Goal: Contribute content: Add original content to the website for others to see

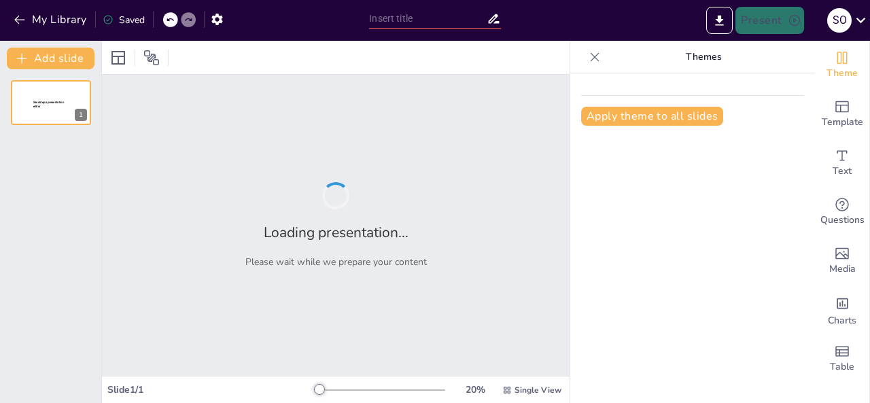
type input "Las vitaminas: componentes de la buena salud"
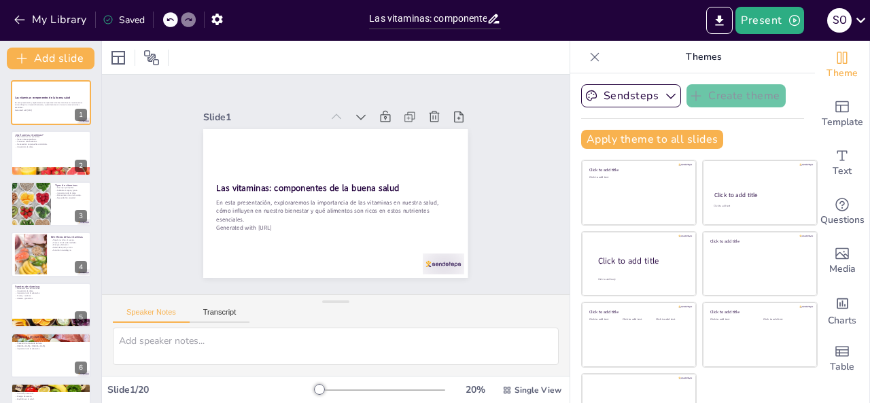
checkbox input "true"
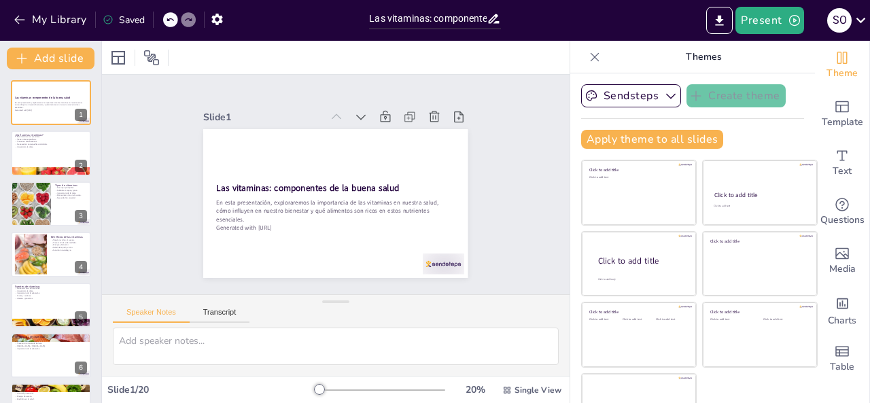
checkbox input "true"
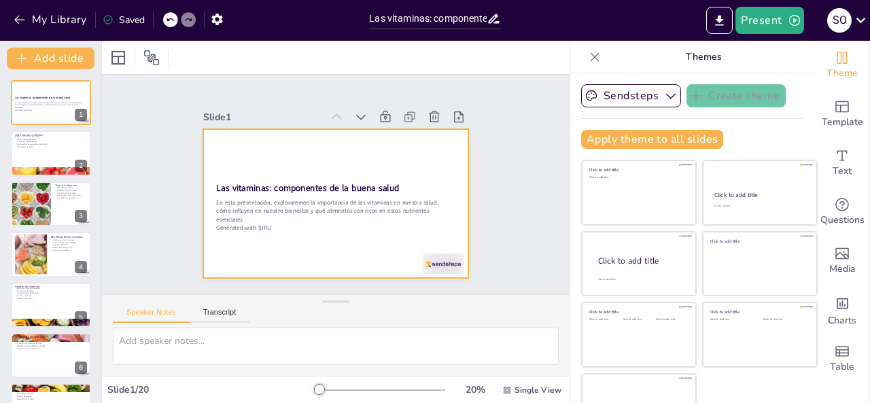
checkbox input "true"
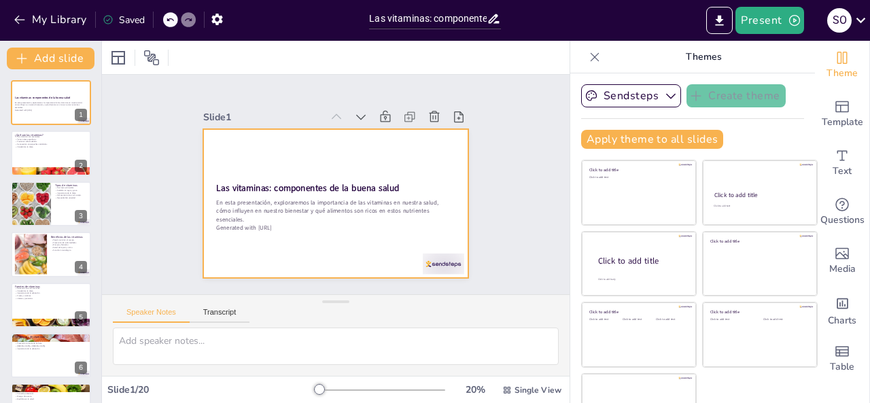
checkbox input "true"
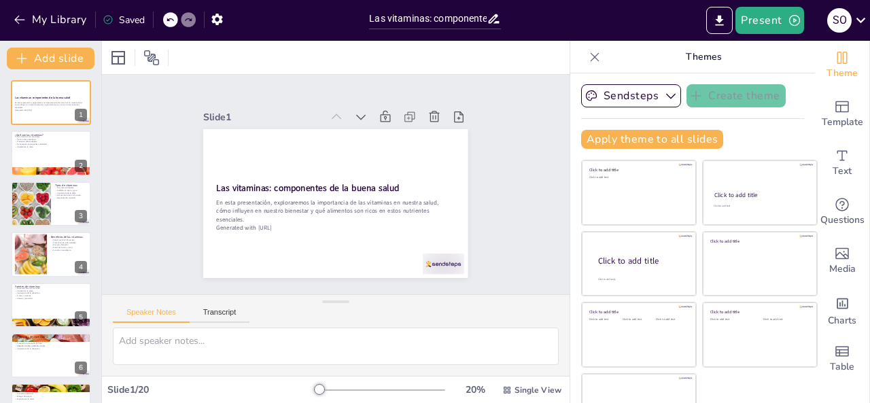
checkbox input "true"
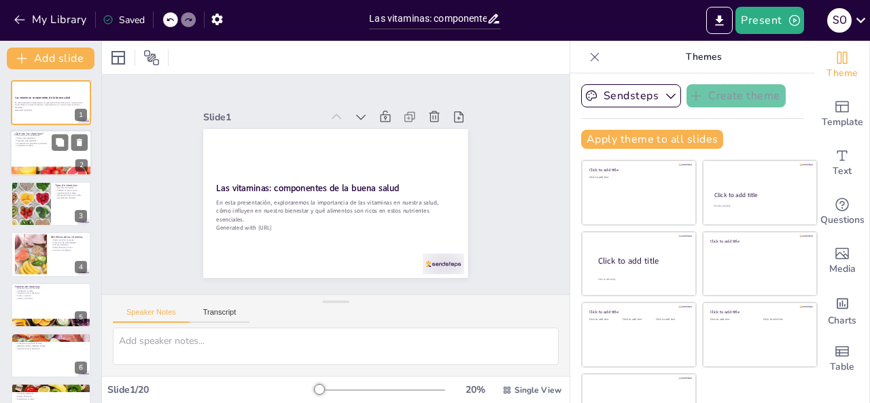
checkbox input "true"
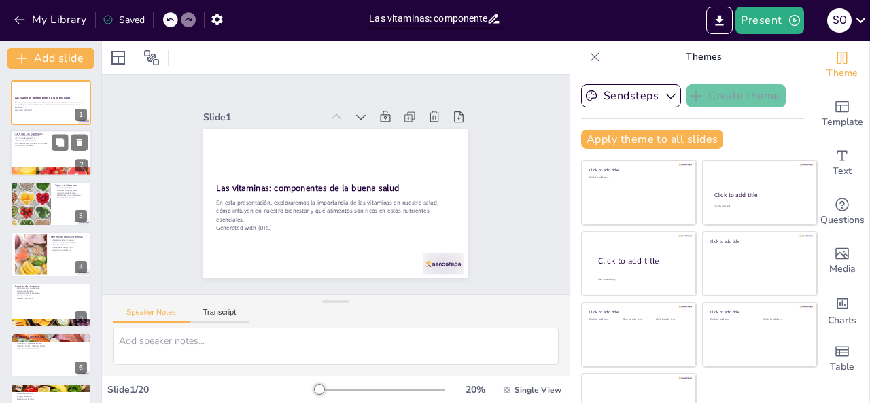
click at [48, 155] on div at bounding box center [51, 153] width 82 height 46
checkbox input "true"
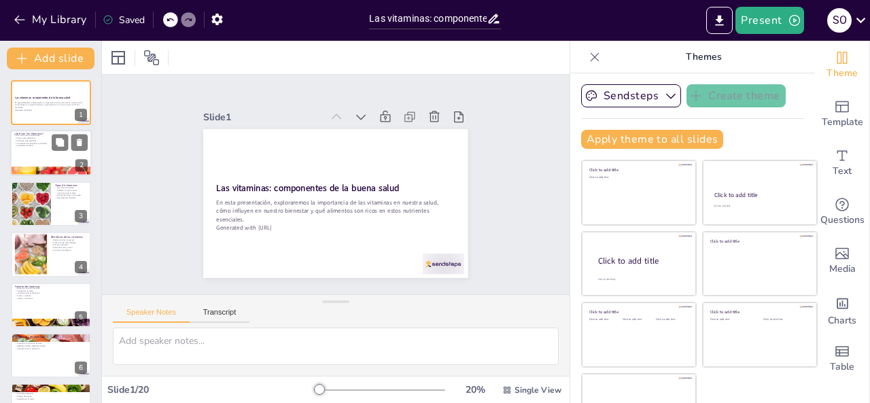
checkbox input "true"
type textarea "Las vitaminas son fundamentales para el funcionamiento del cuerpo humano. Sin e…"
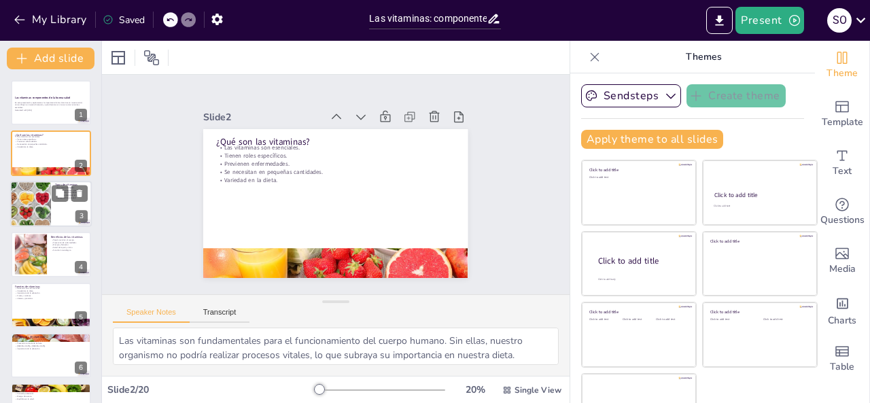
checkbox input "true"
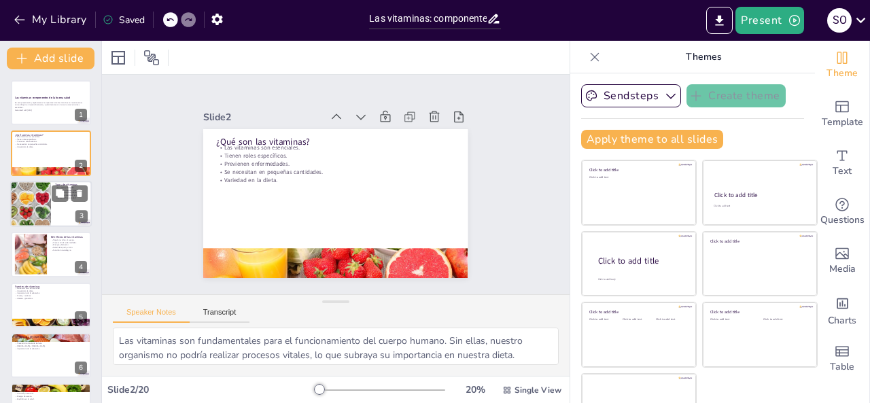
checkbox input "true"
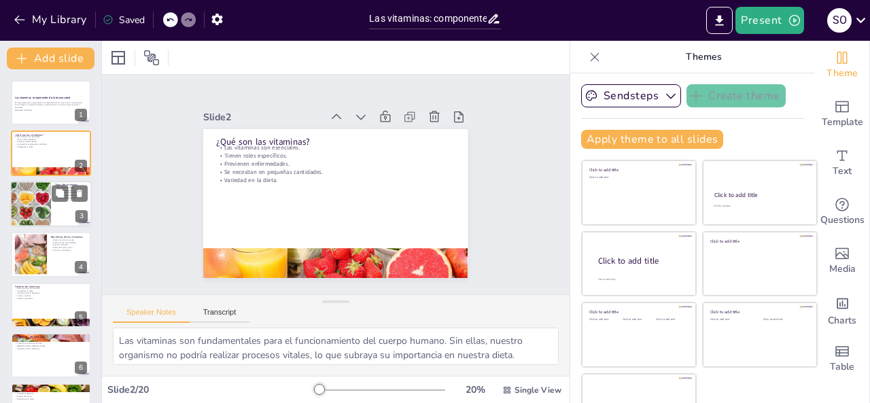
click at [37, 206] on div at bounding box center [30, 204] width 69 height 46
checkbox input "true"
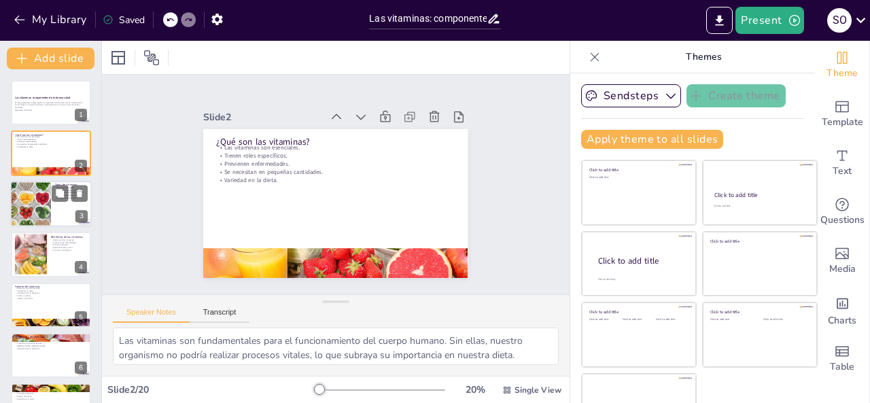
checkbox input "true"
type textarea "Conocer los tipos de vitaminas nos ayuda a entender cómo funcionan y cómo deben…"
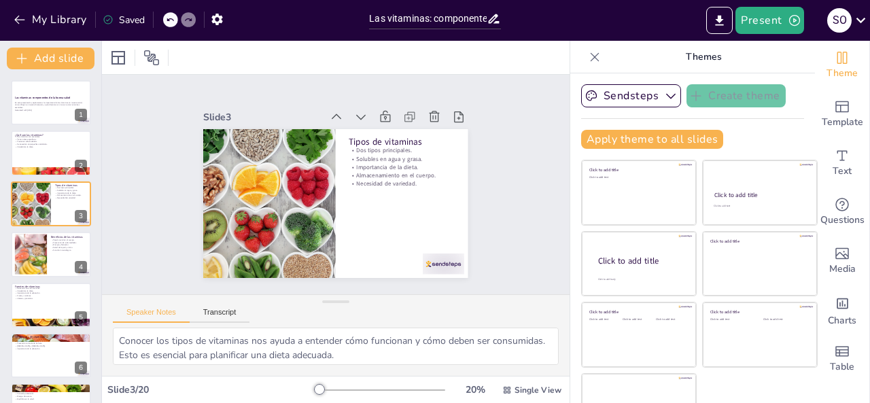
checkbox input "true"
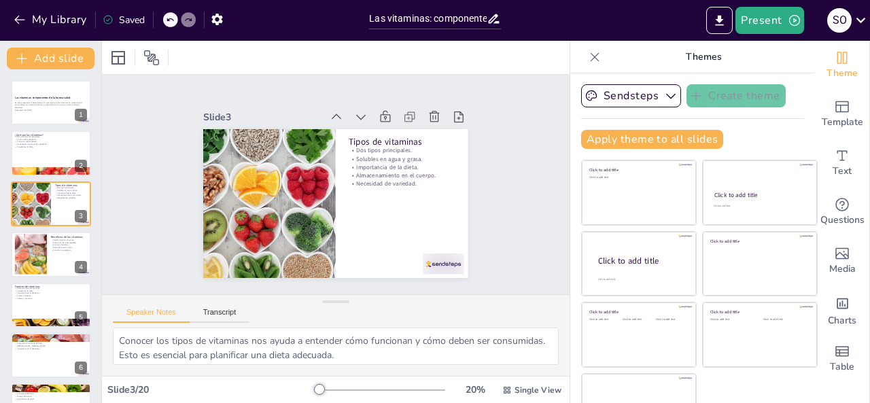
checkbox input "true"
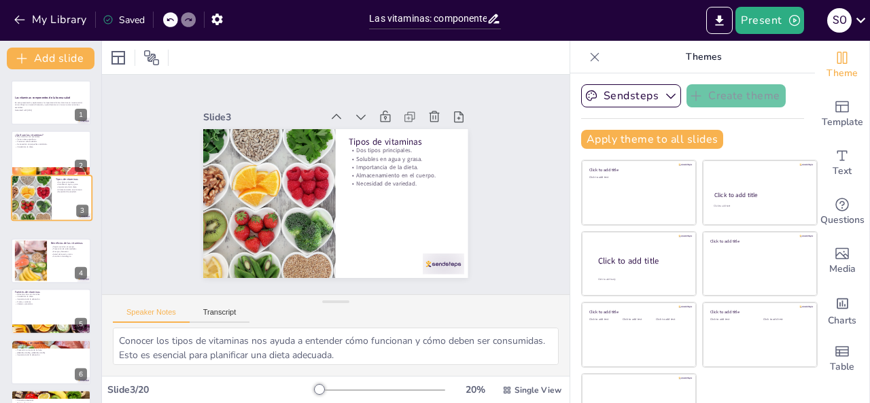
checkbox input "true"
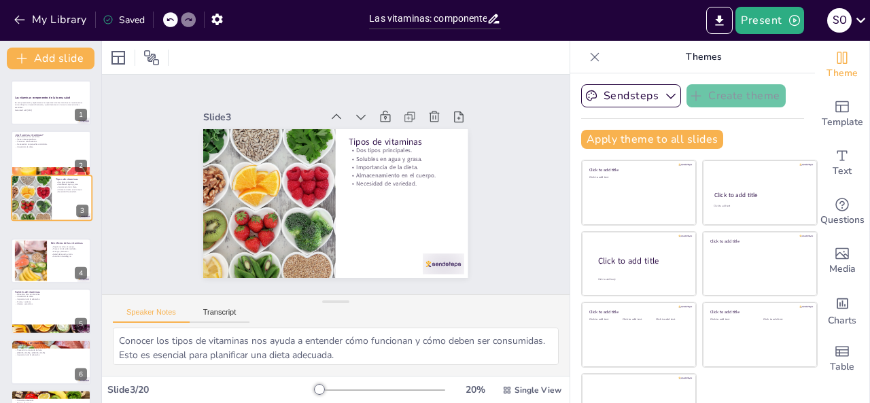
checkbox input "true"
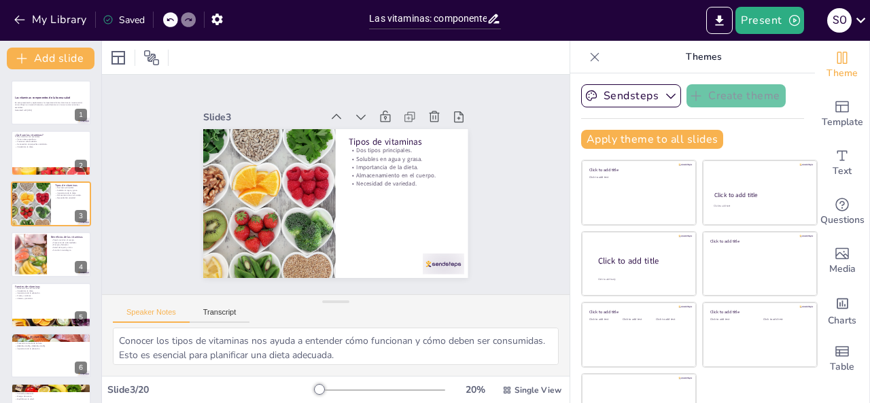
click at [50, 251] on div at bounding box center [51, 254] width 80 height 45
checkbox input "true"
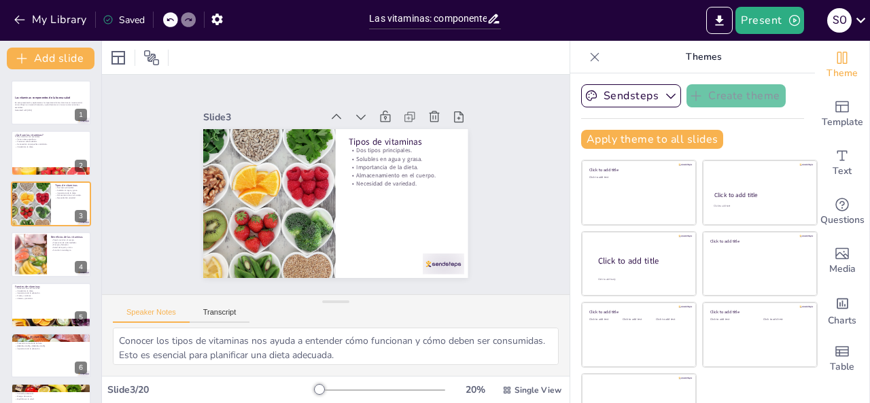
checkbox input "true"
type textarea "Las vitaminas son fundamentales para el funcionamiento del cuerpo. Sin ellas, m…"
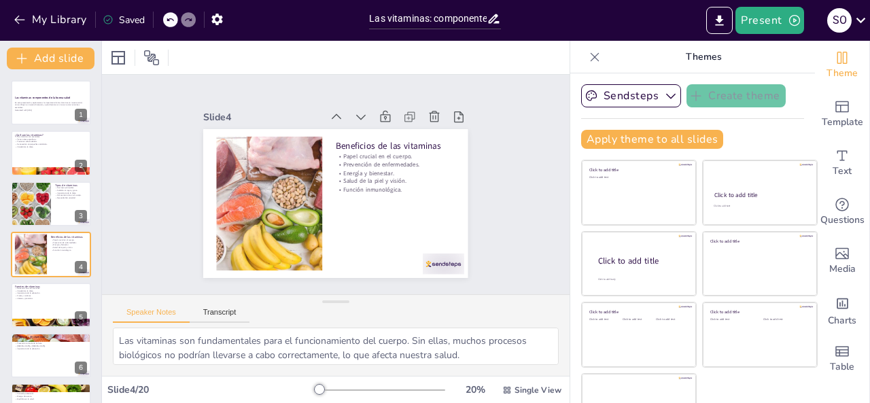
scroll to position [18, 0]
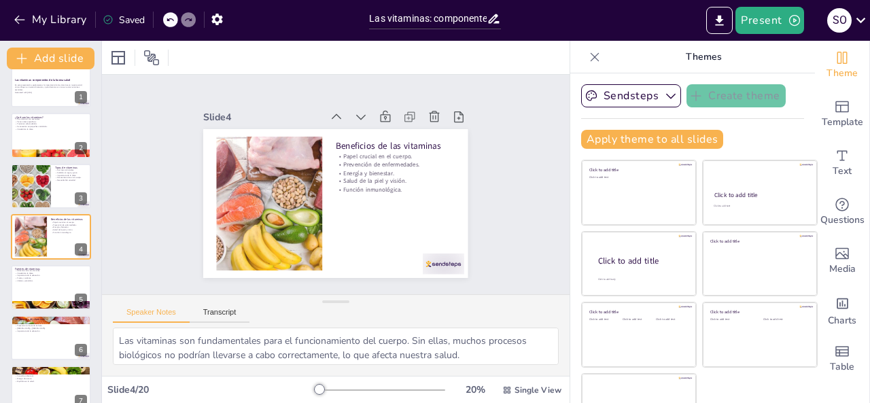
checkbox input "true"
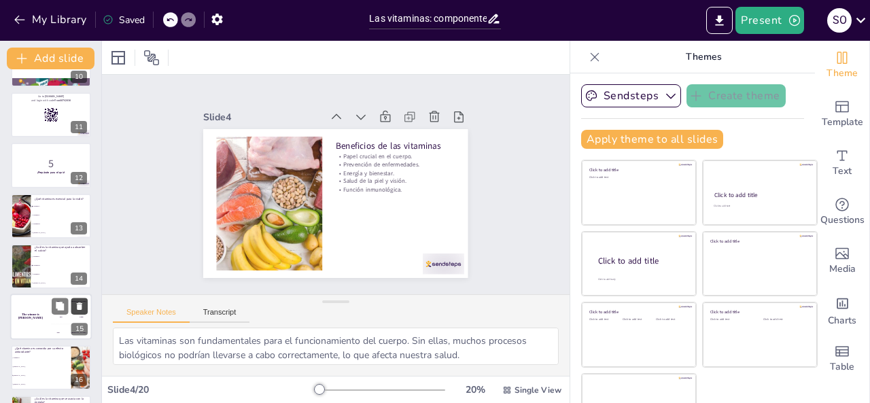
scroll to position [492, 0]
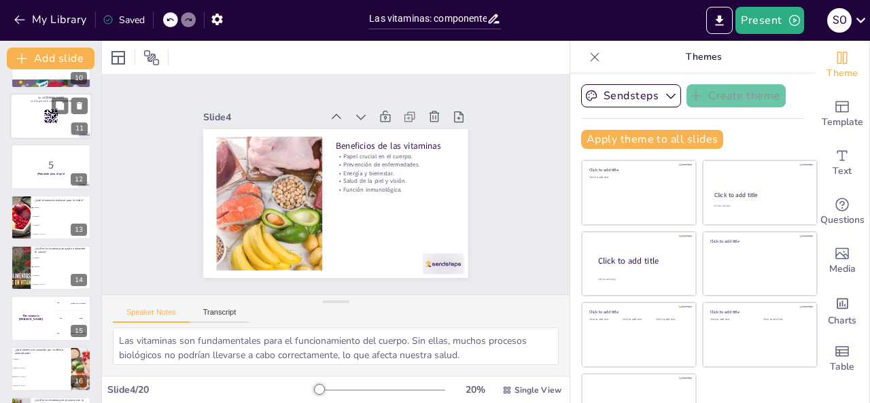
checkbox input "true"
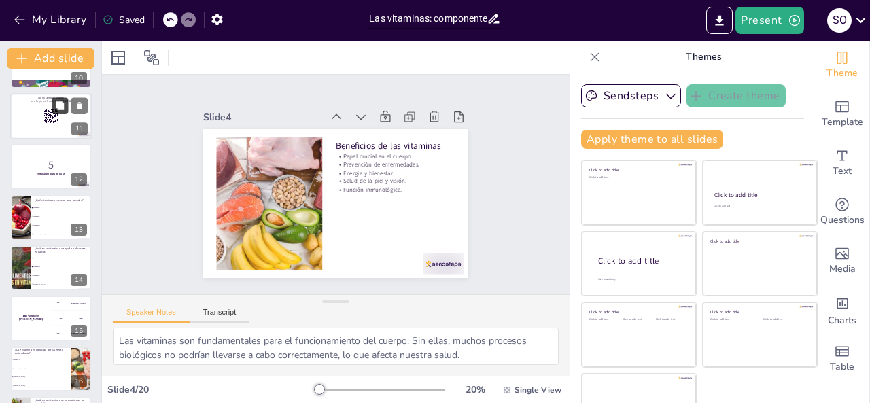
checkbox input "true"
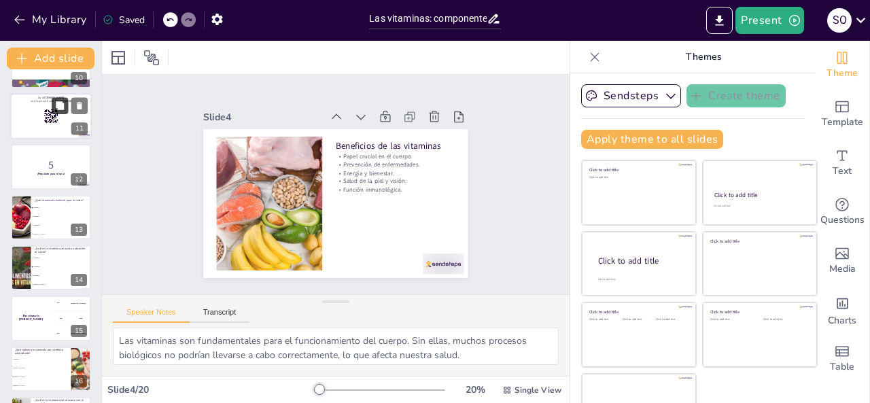
checkbox input "true"
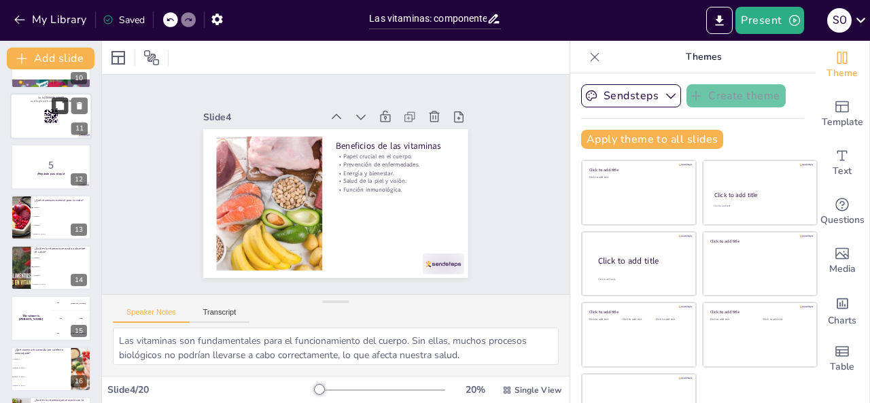
click at [53, 100] on button at bounding box center [60, 105] width 16 height 16
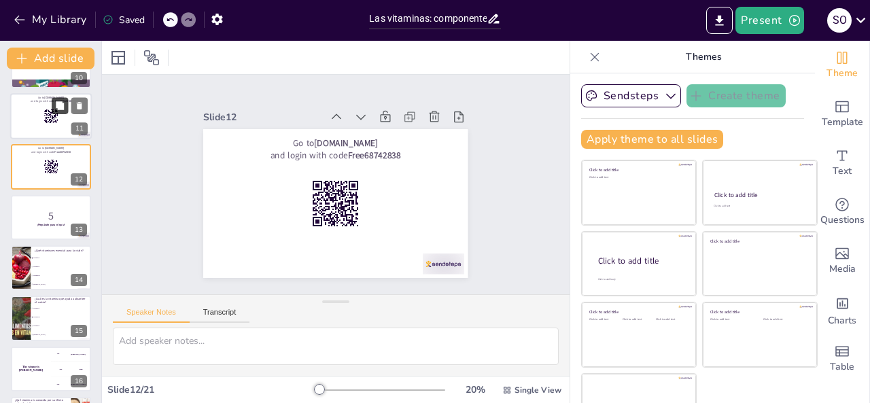
checkbox input "true"
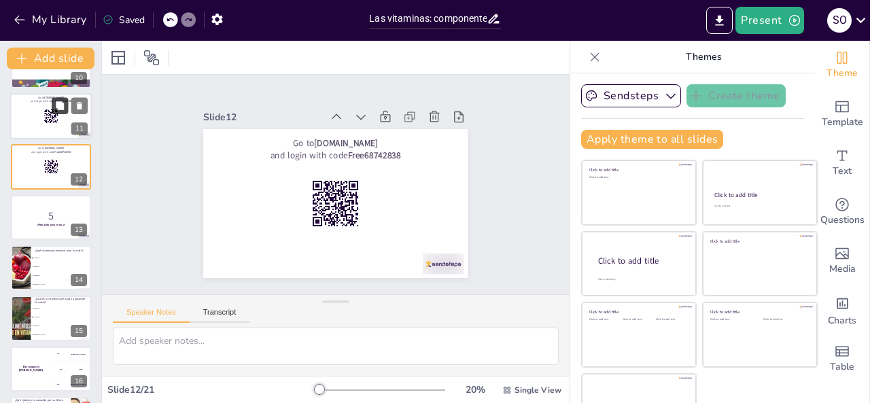
checkbox input "true"
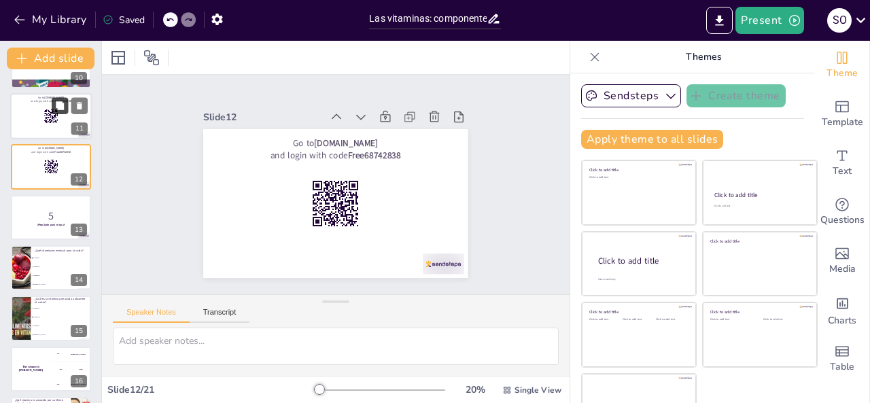
scroll to position [423, 0]
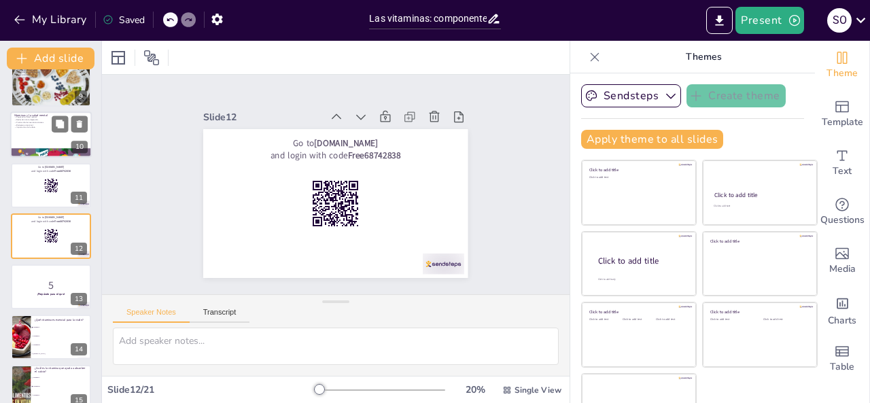
checkbox input "true"
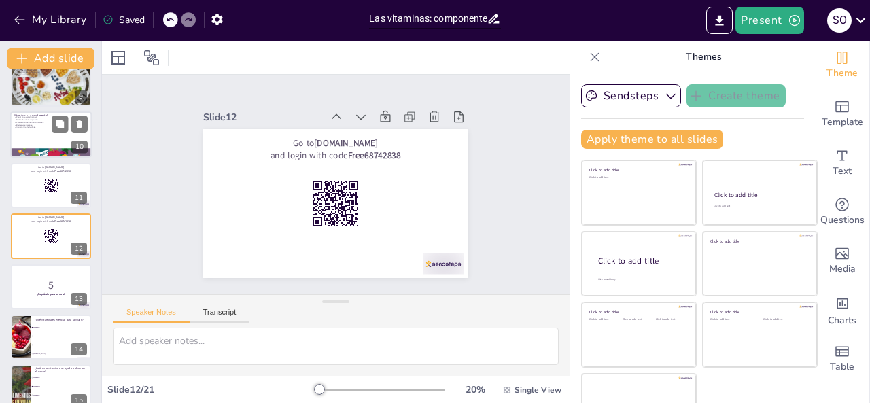
checkbox input "true"
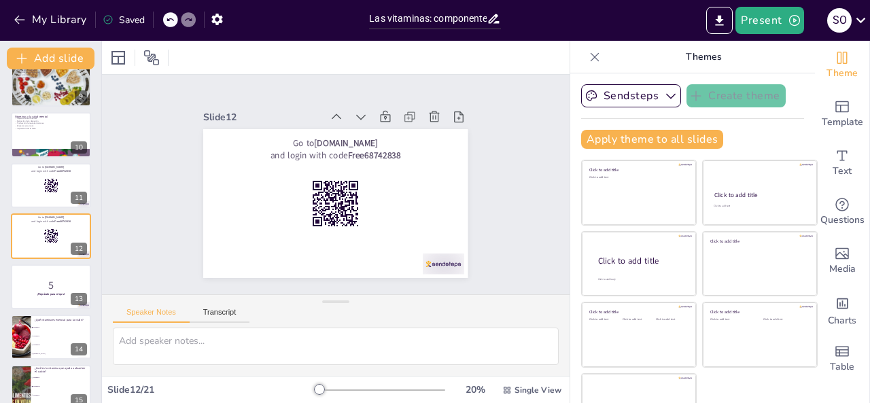
checkbox input "true"
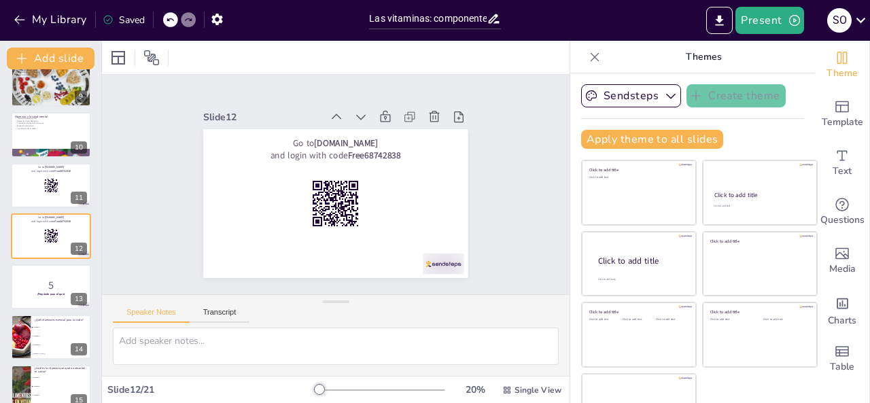
checkbox input "true"
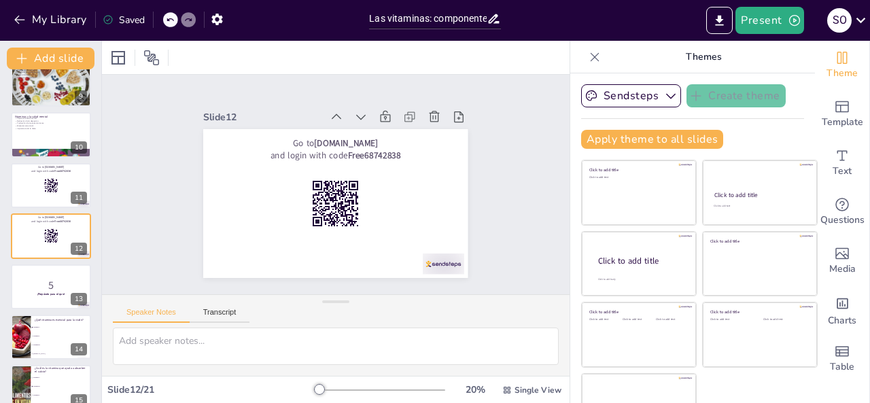
click at [54, 158] on div "Las vitaminas: componentes de la buena salud En esta presentación, exploraremos…" at bounding box center [50, 186] width 101 height 1056
checkbox input "true"
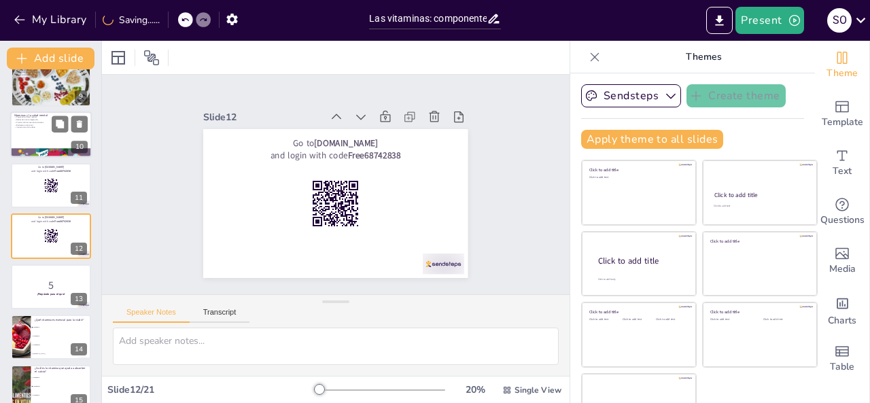
checkbox input "true"
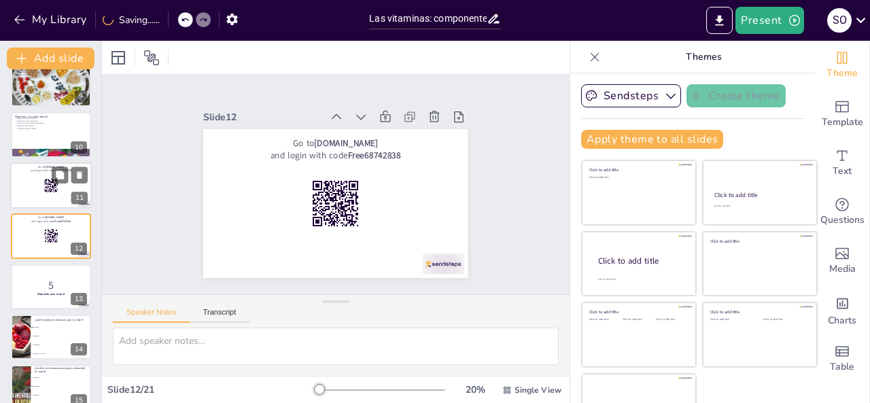
checkbox input "true"
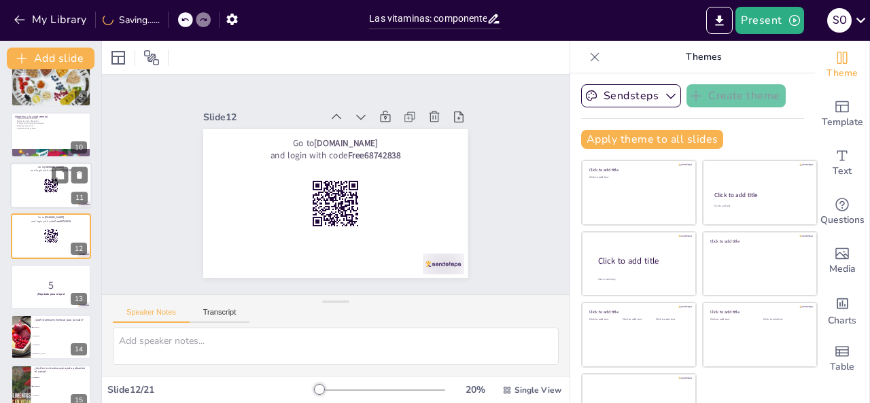
checkbox input "true"
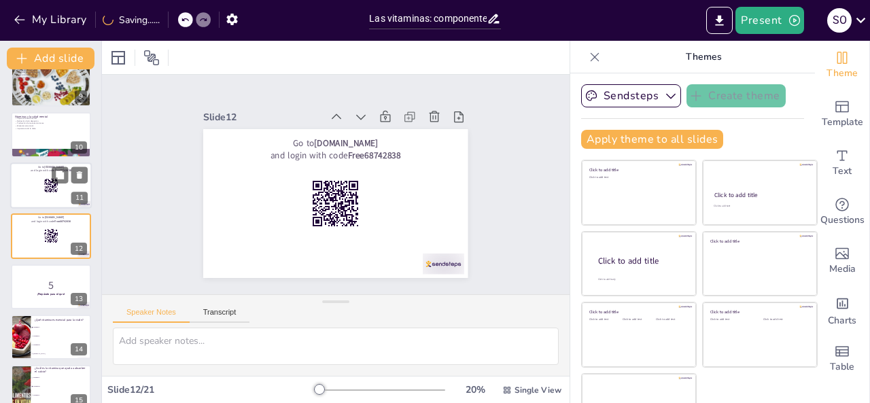
checkbox input "true"
click at [46, 186] on rect at bounding box center [50, 185] width 15 height 15
checkbox input "true"
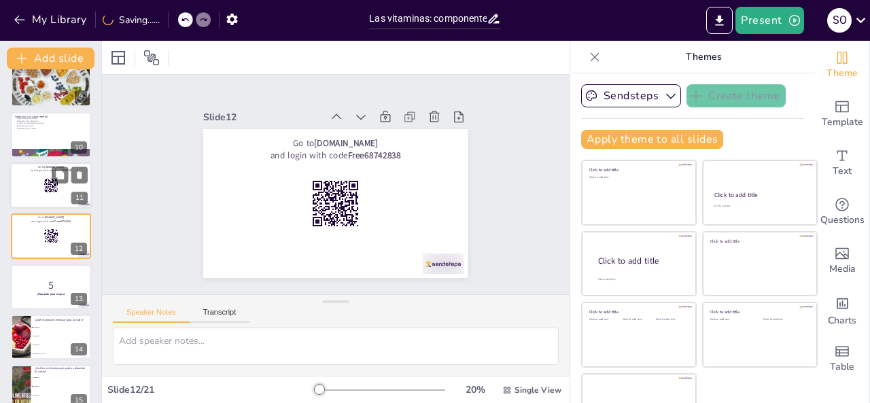
checkbox input "true"
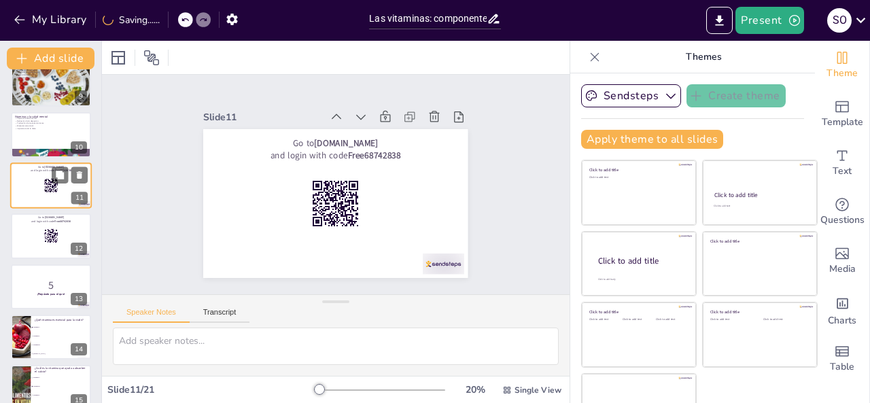
checkbox input "true"
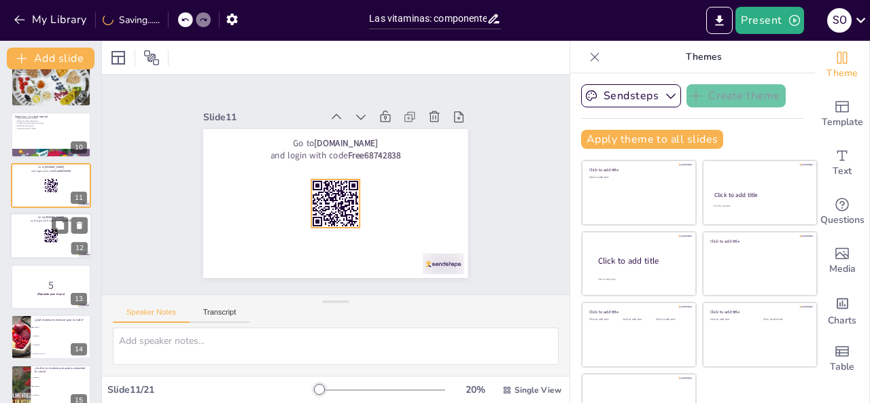
checkbox input "true"
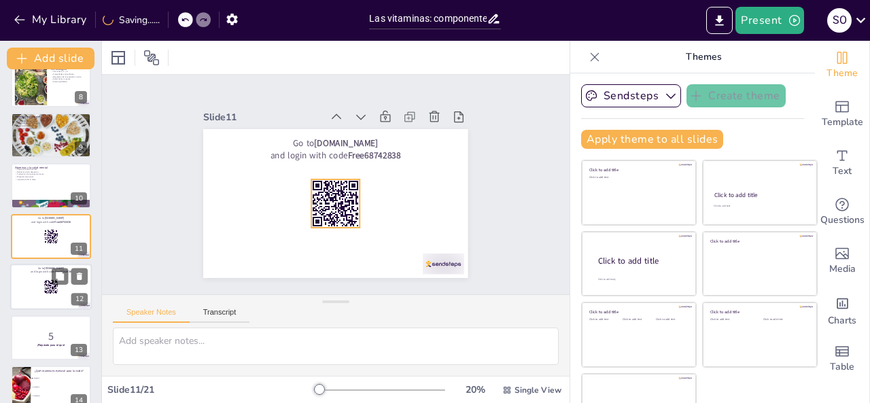
checkbox input "true"
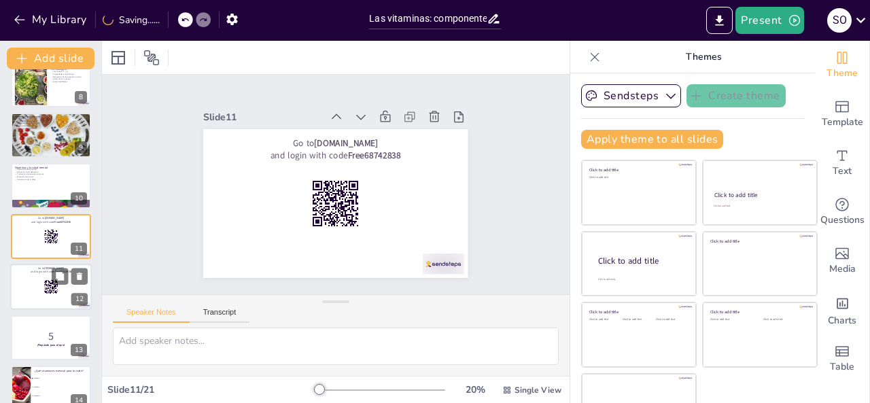
checkbox input "true"
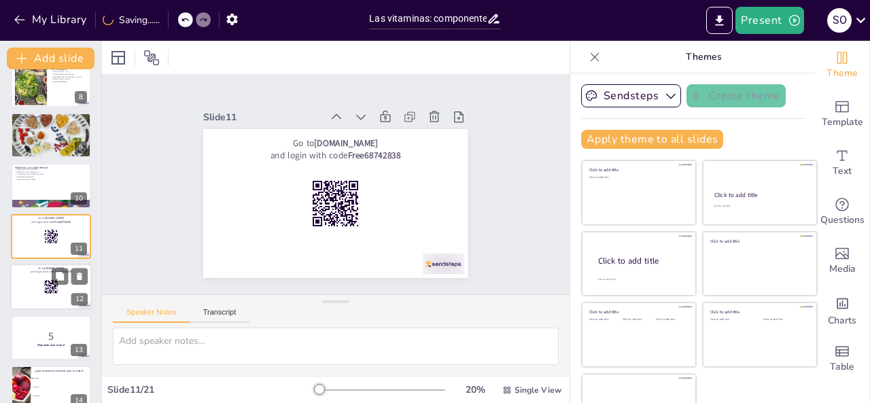
checkbox input "true"
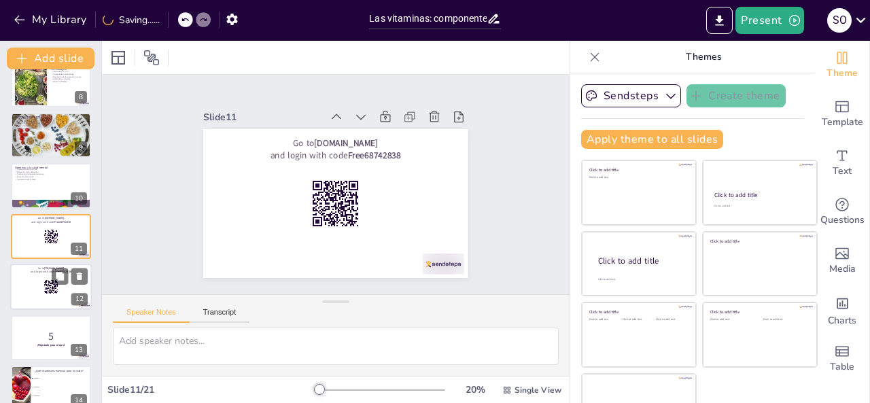
checkbox input "true"
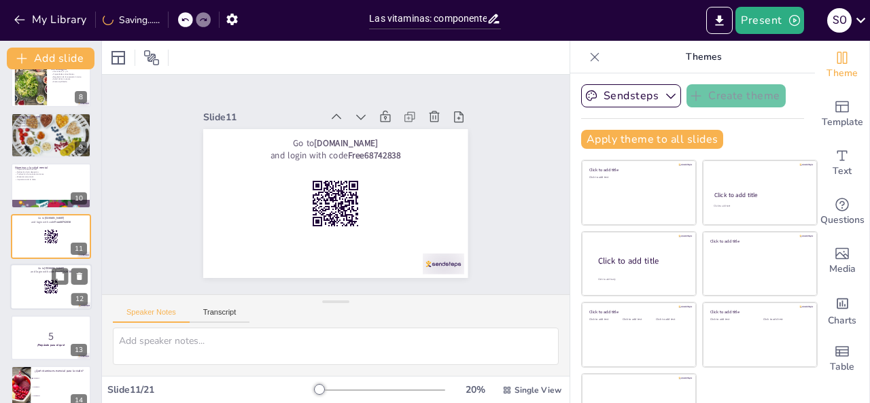
checkbox input "true"
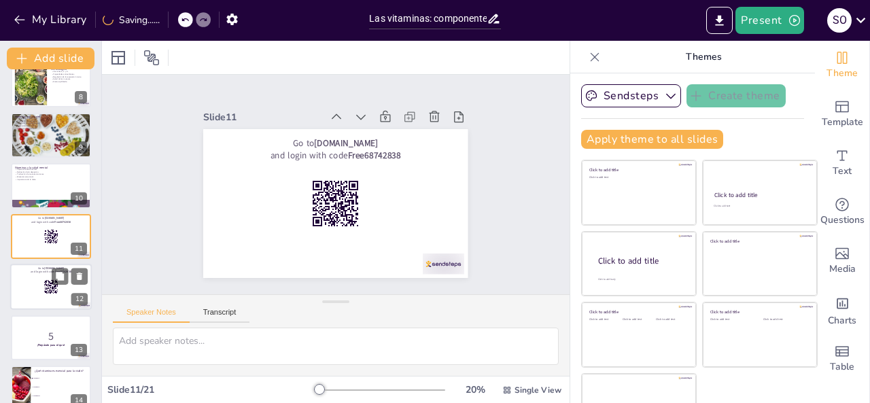
checkbox input "true"
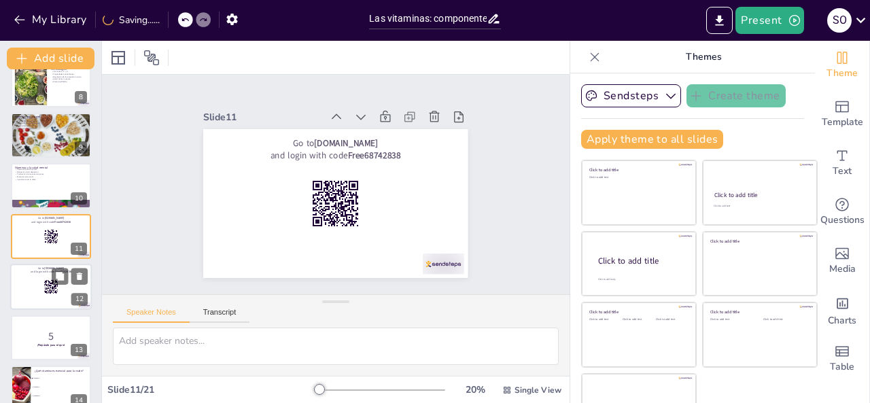
checkbox input "true"
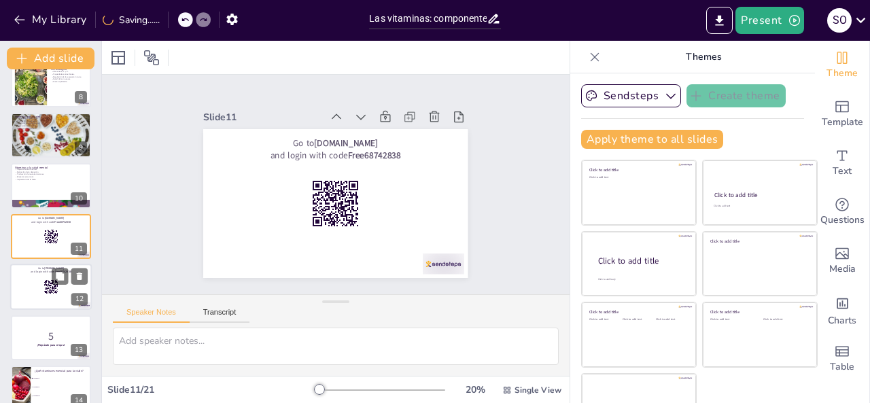
click at [49, 285] on icon at bounding box center [50, 286] width 15 height 15
checkbox input "true"
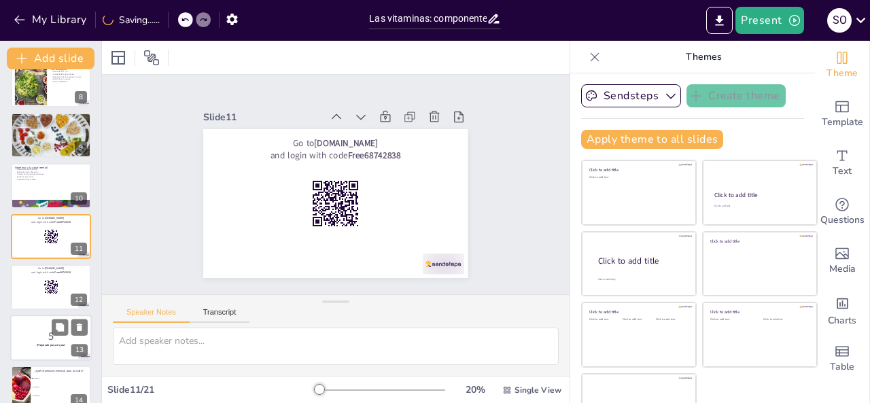
checkbox input "true"
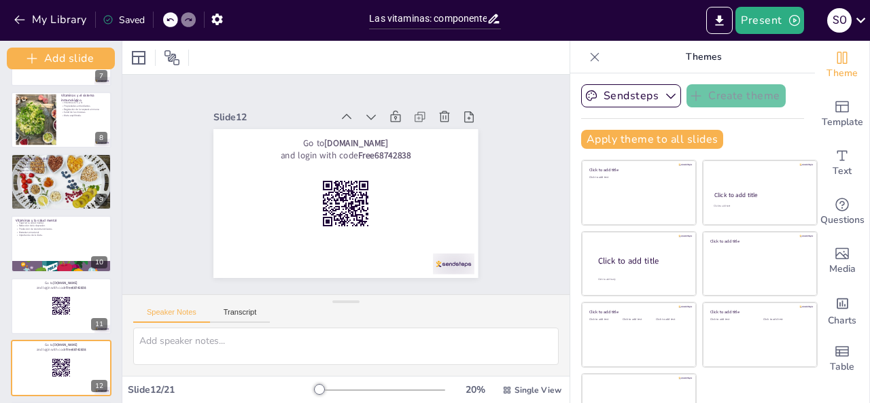
click at [87, 315] on div "Add slide Las vitaminas: componentes de la buena salud En esta presentación, ex…" at bounding box center [61, 222] width 122 height 362
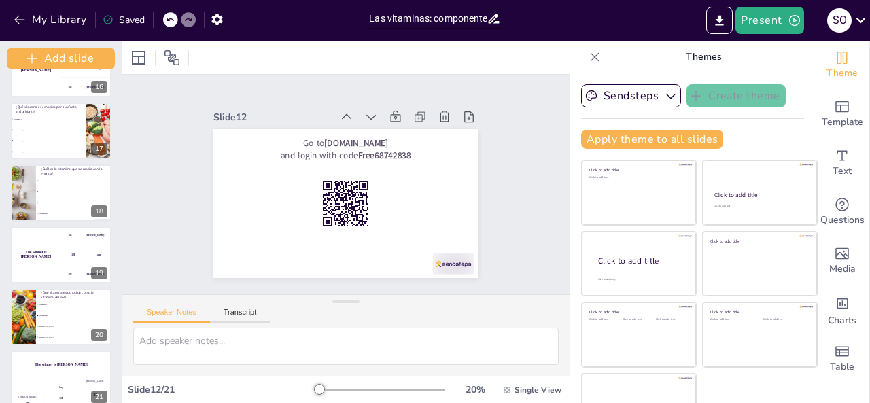
scroll to position [984, 0]
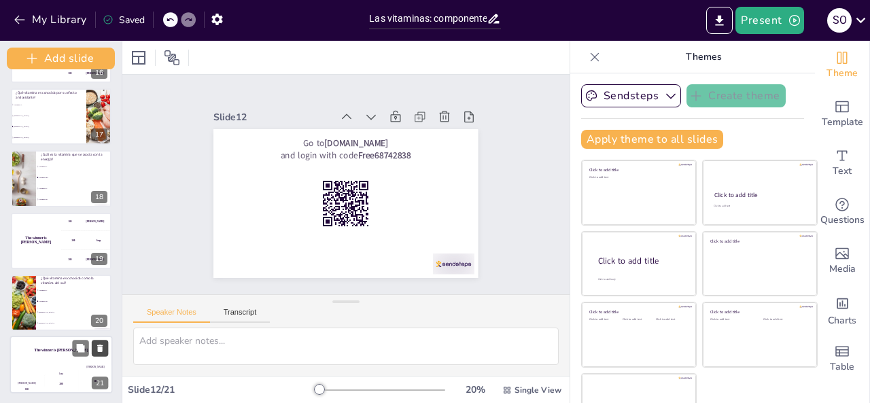
click at [96, 356] on button at bounding box center [100, 348] width 16 height 16
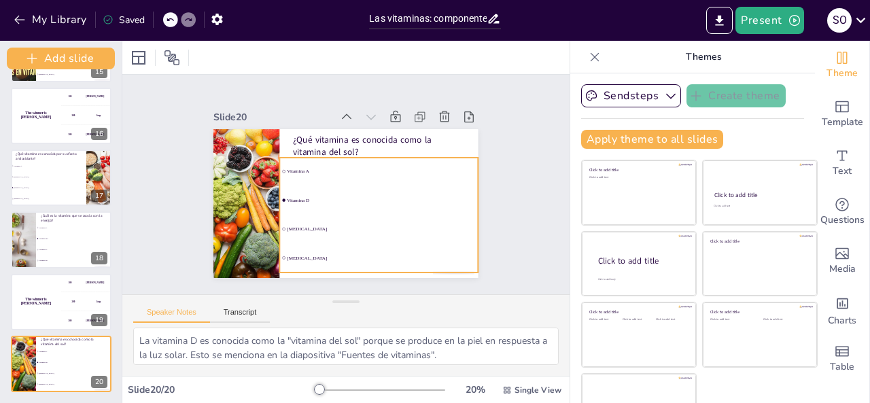
scroll to position [923, 0]
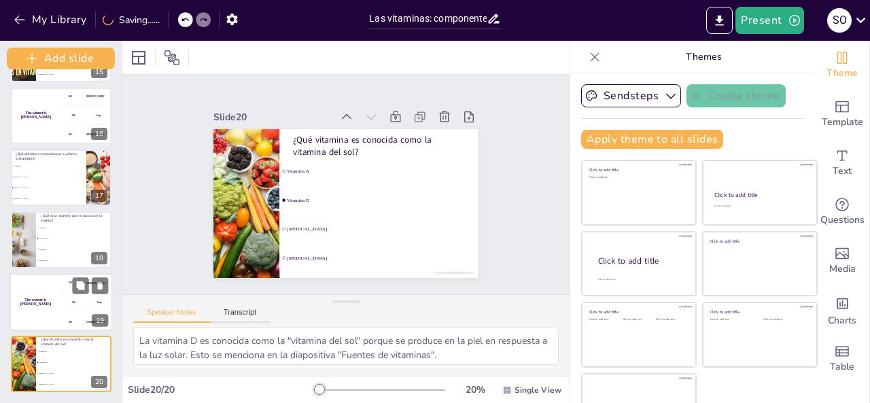
click at [58, 302] on h4 "The winner is [PERSON_NAME]" at bounding box center [35, 301] width 51 height 9
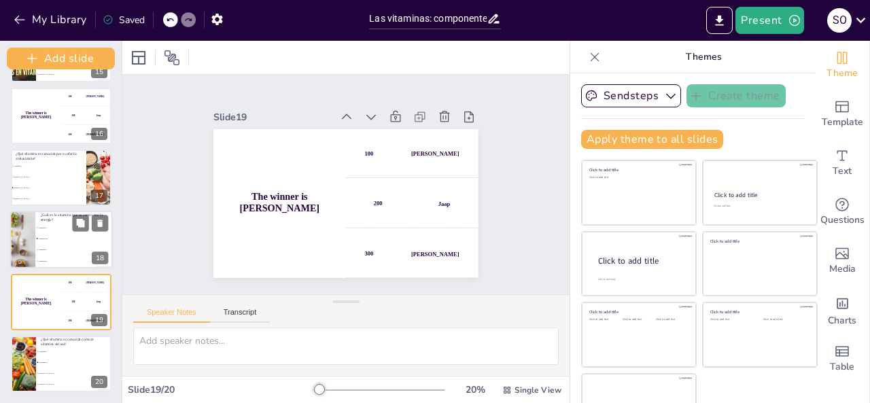
click at [52, 253] on li "Vitamina C" at bounding box center [73, 250] width 77 height 11
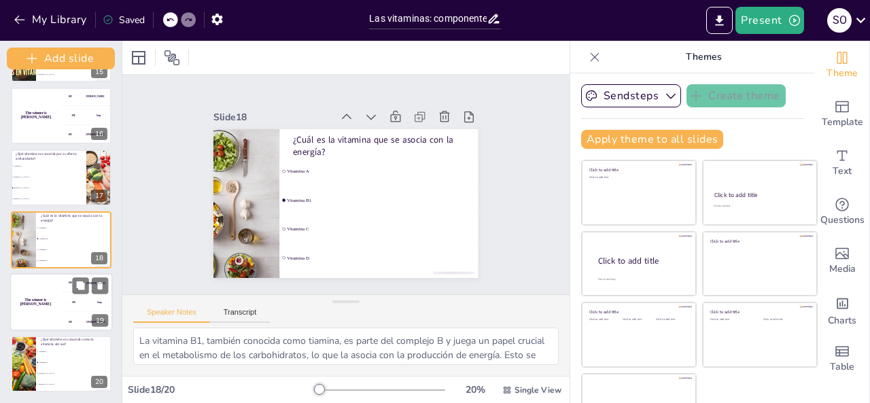
click at [42, 311] on div "The winner is [PERSON_NAME]" at bounding box center [35, 302] width 51 height 58
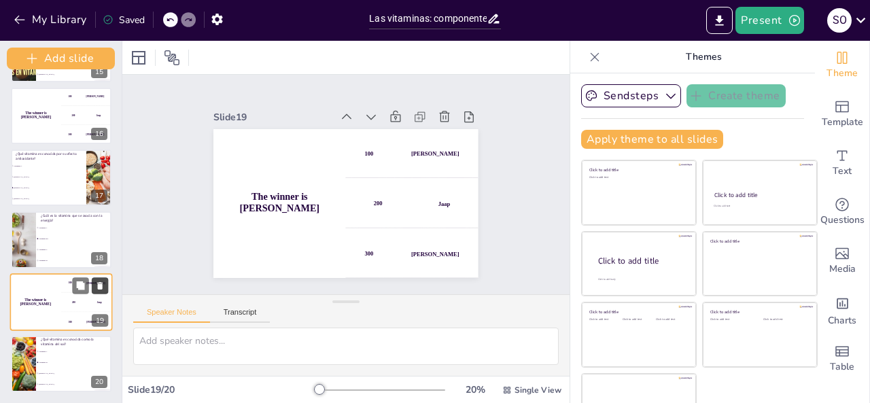
click at [105, 283] on button at bounding box center [100, 285] width 16 height 16
click at [105, 232] on button at bounding box center [100, 223] width 16 height 16
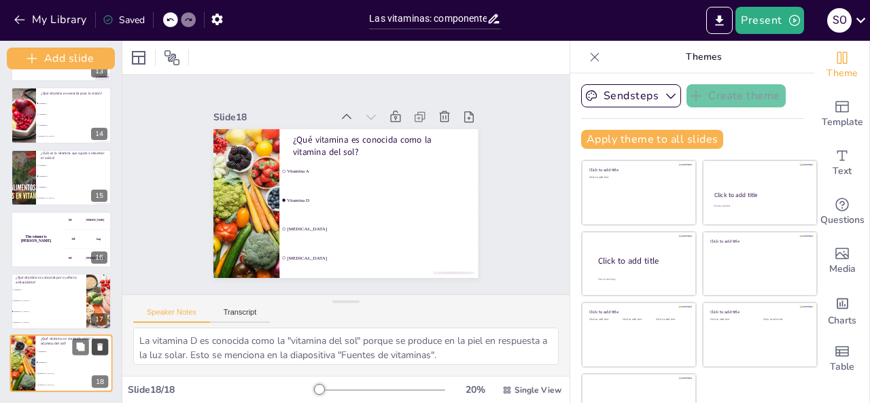
scroll to position [798, 0]
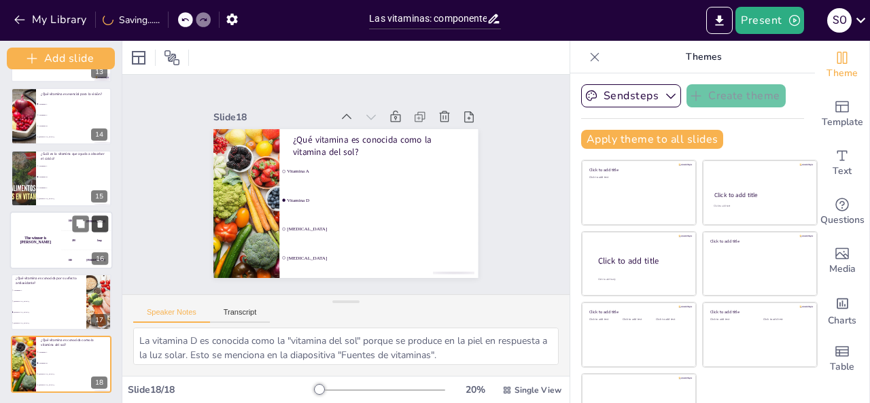
click at [96, 222] on icon at bounding box center [100, 224] width 10 height 10
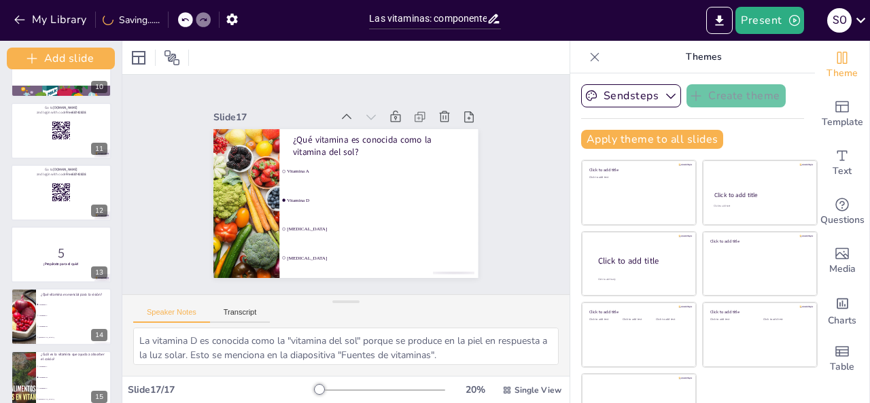
scroll to position [582, 0]
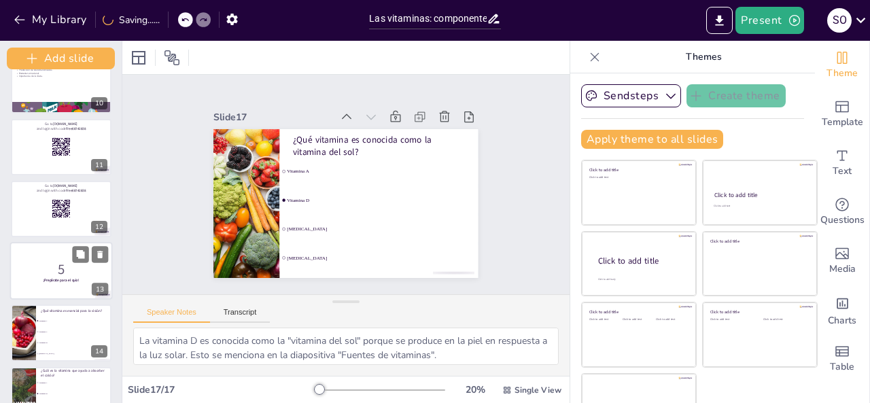
click at [64, 263] on p "5" at bounding box center [61, 269] width 92 height 19
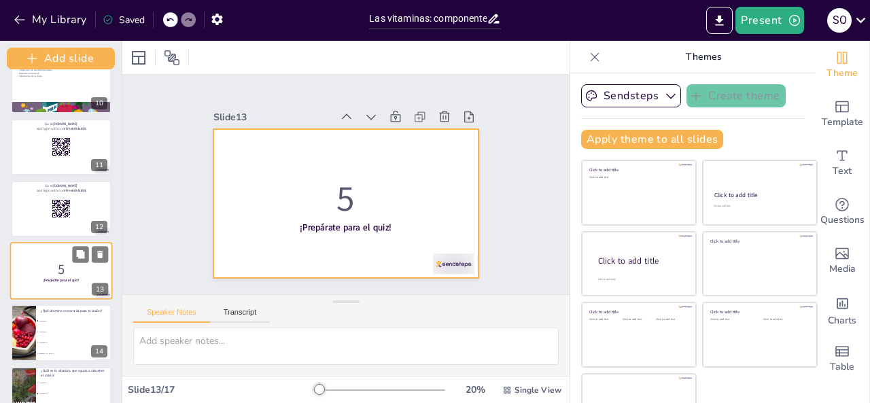
scroll to position [616, 0]
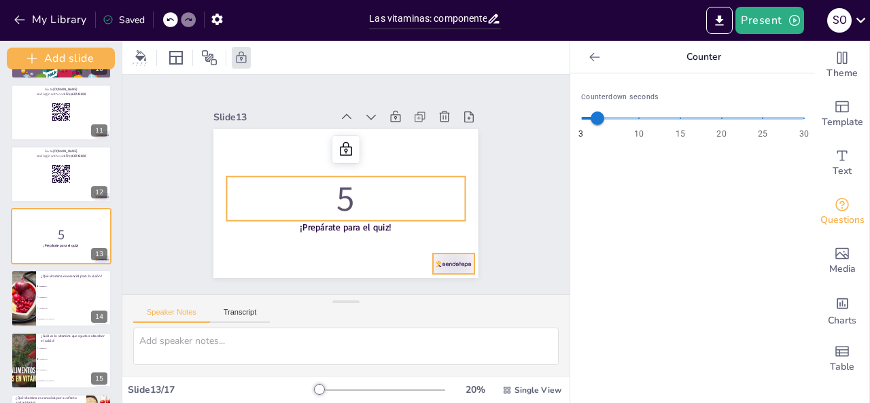
click at [341, 75] on div at bounding box center [318, 53] width 45 height 43
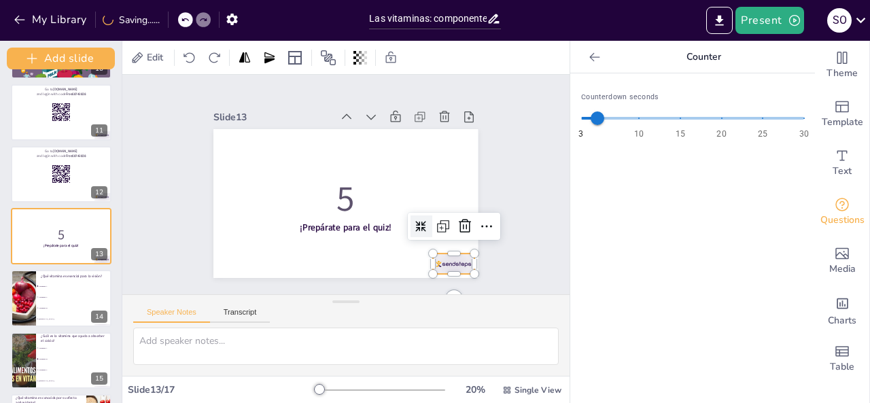
click at [354, 74] on div at bounding box center [332, 51] width 43 height 45
click at [380, 75] on div at bounding box center [360, 52] width 39 height 46
click at [305, 284] on div at bounding box center [291, 306] width 29 height 45
drag, startPoint x: 442, startPoint y: 255, endPoint x: 431, endPoint y: 254, distance: 11.6
click at [442, 277] on div at bounding box center [424, 293] width 46 height 33
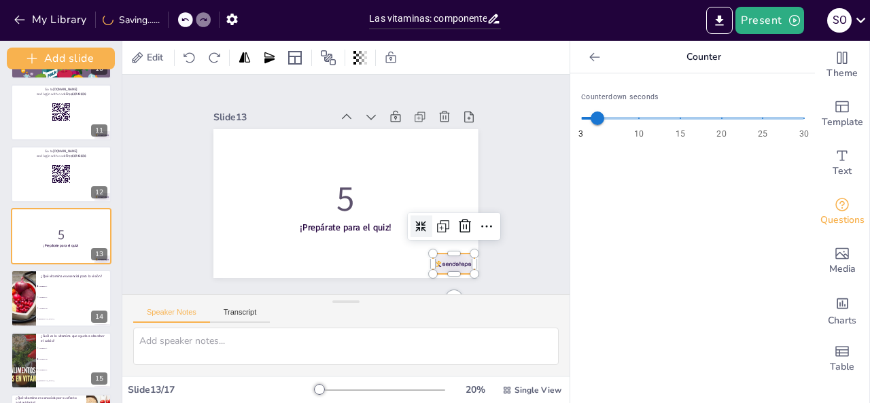
click at [238, 174] on div at bounding box center [215, 156] width 46 height 36
drag, startPoint x: 110, startPoint y: 285, endPoint x: 130, endPoint y: 229, distance: 59.3
click at [130, 227] on div "Document fonts Akatab Recently used Mulish Popular fonts Lato Montserrat Open S…" at bounding box center [435, 222] width 870 height 362
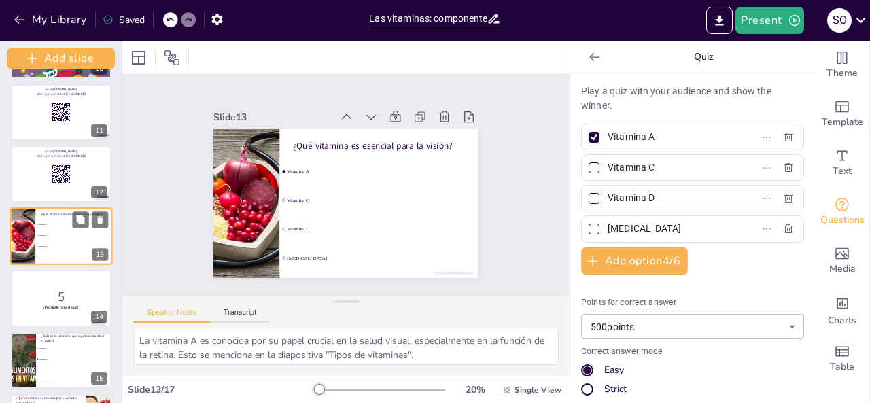
scroll to position [0, 0]
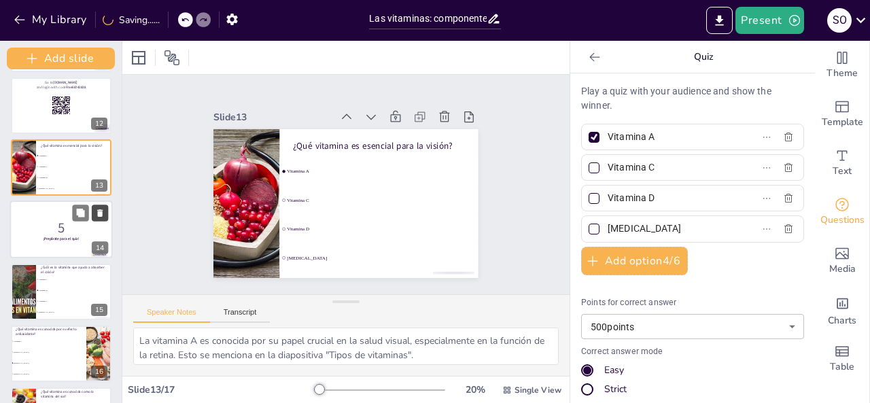
click at [101, 220] on button at bounding box center [100, 213] width 16 height 16
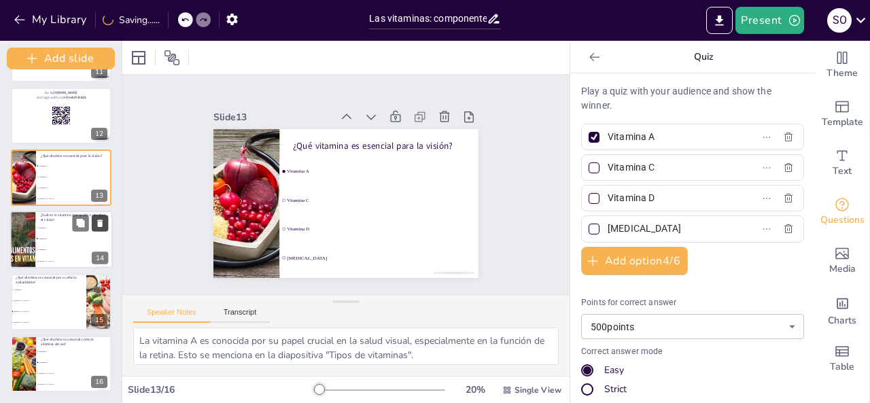
scroll to position [674, 0]
click at [97, 304] on div at bounding box center [99, 303] width 103 height 58
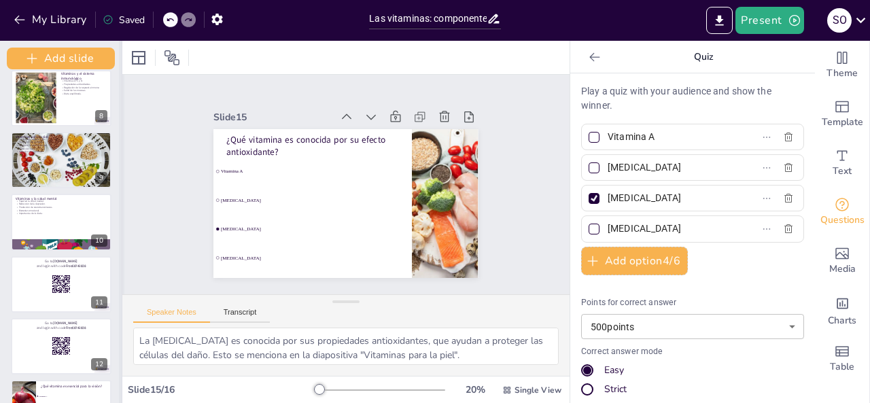
scroll to position [438, 0]
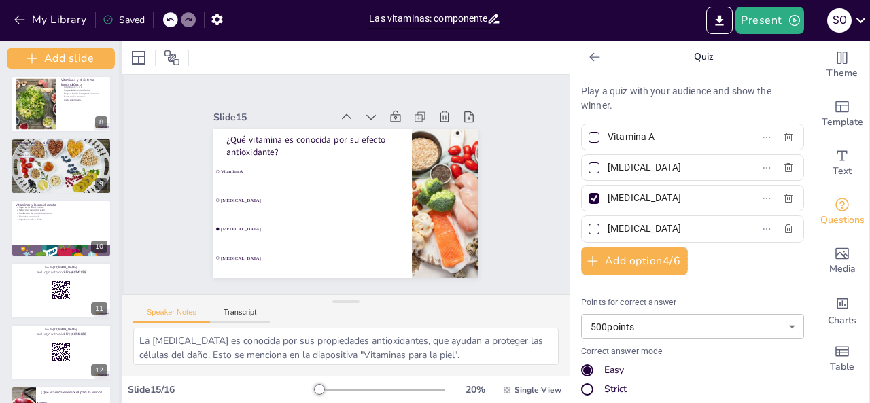
click at [124, 199] on div at bounding box center [121, 222] width 5 height 362
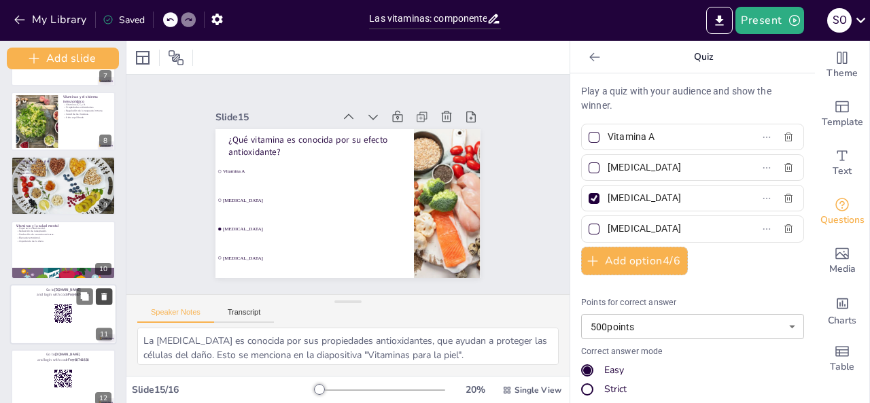
click at [103, 301] on button at bounding box center [104, 297] width 16 height 16
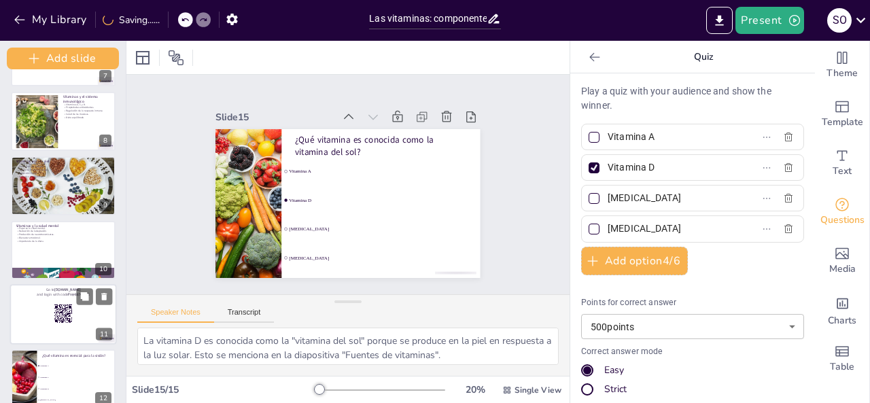
click at [54, 302] on div at bounding box center [63, 314] width 107 height 60
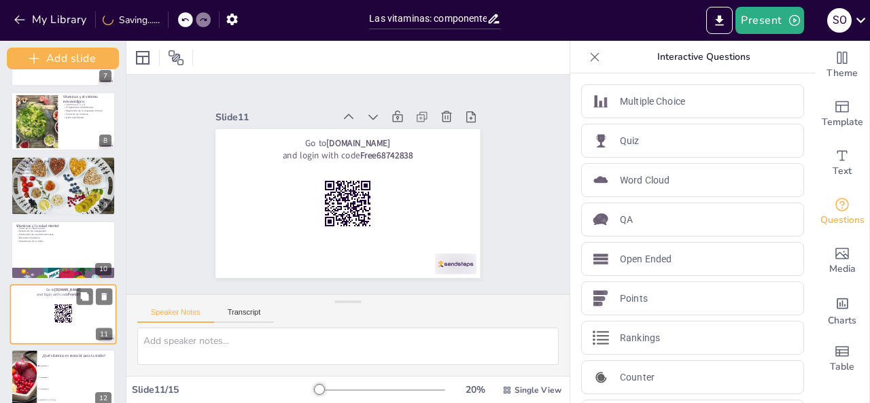
scroll to position [516, 0]
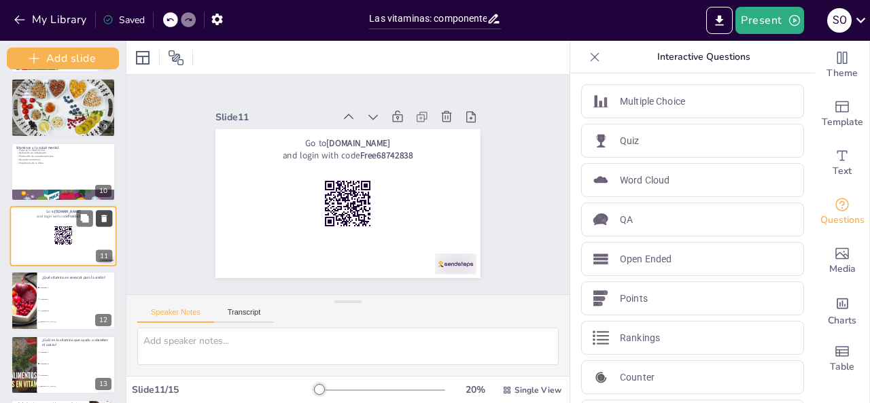
click at [106, 213] on button at bounding box center [104, 219] width 16 height 16
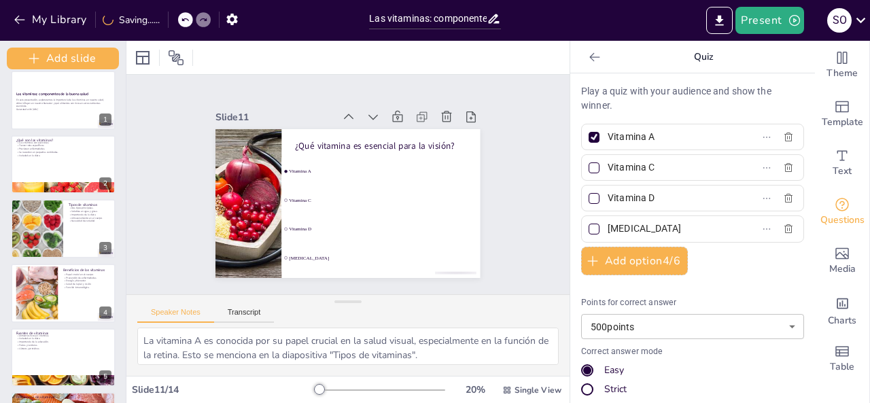
scroll to position [0, 0]
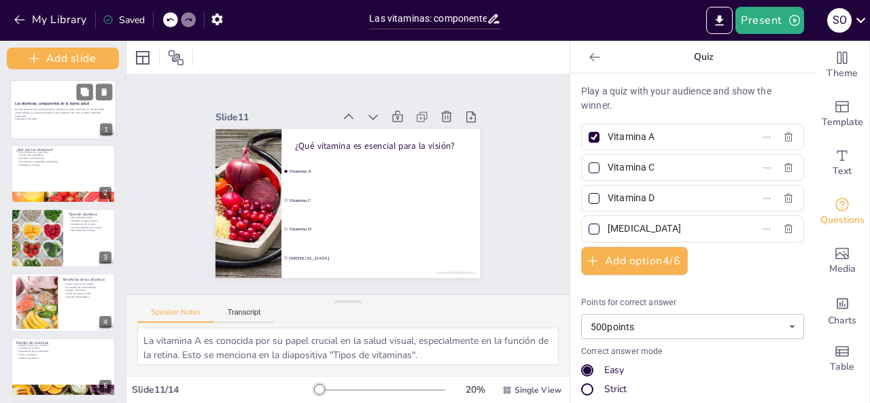
click at [94, 86] on div at bounding box center [94, 92] width 36 height 16
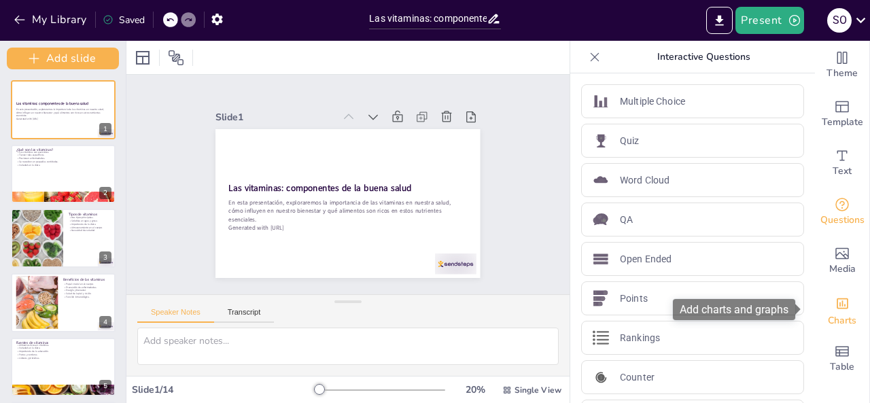
click at [843, 313] on span "Charts" at bounding box center [842, 320] width 29 height 15
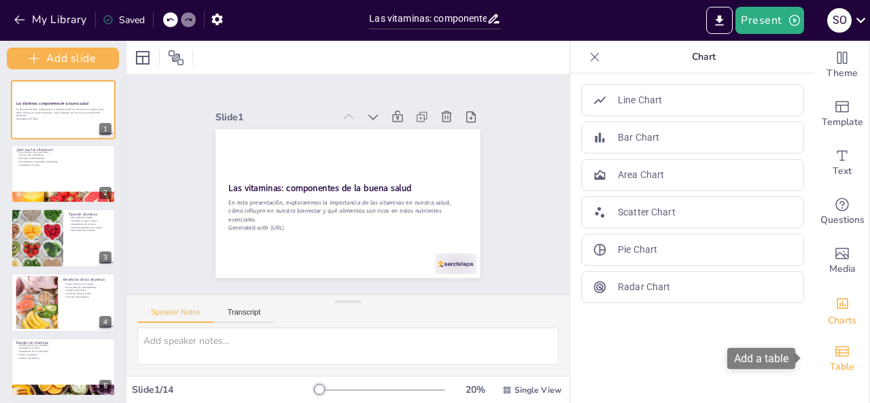
click at [834, 346] on icon "Add a table" at bounding box center [842, 351] width 16 height 16
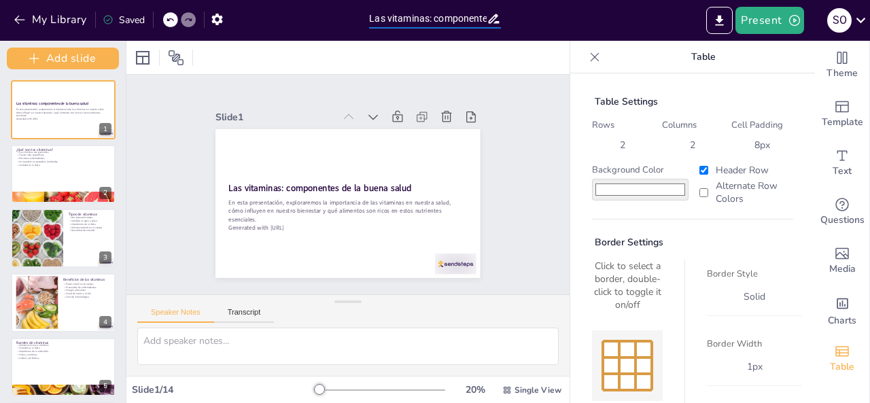
click at [482, 18] on input "Las vitaminas: componentes de la buena salud" at bounding box center [427, 19] width 117 height 20
click at [572, 58] on div "Table" at bounding box center [692, 57] width 245 height 33
click at [588, 60] on icon at bounding box center [595, 57] width 14 height 14
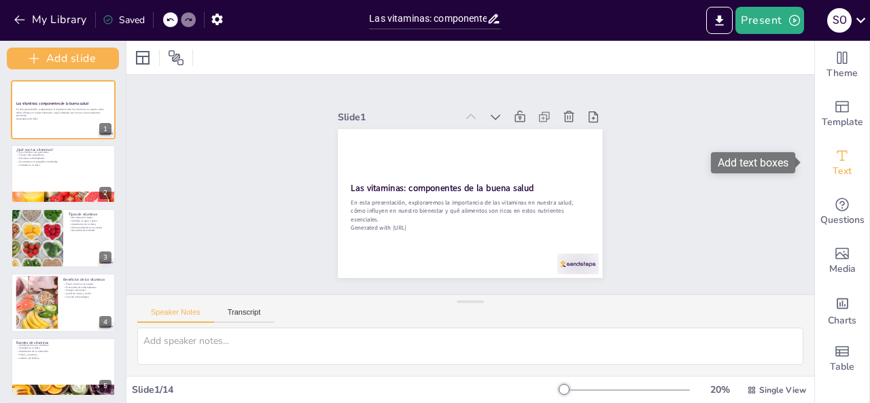
click at [839, 171] on span "Text" at bounding box center [841, 171] width 19 height 15
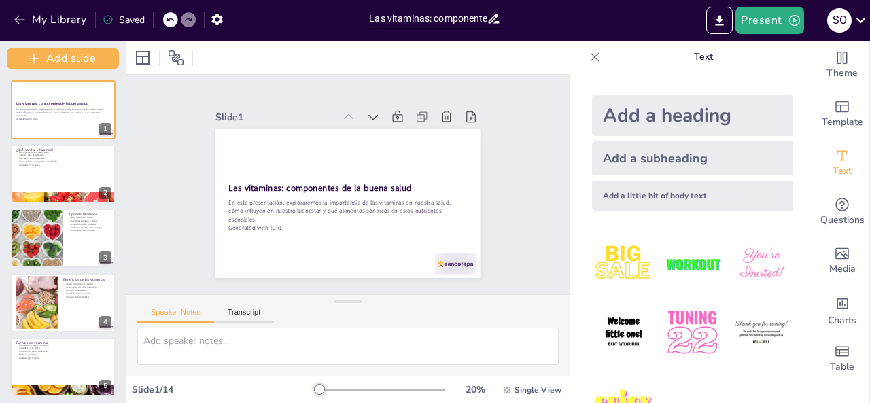
click at [685, 311] on img at bounding box center [691, 332] width 63 height 63
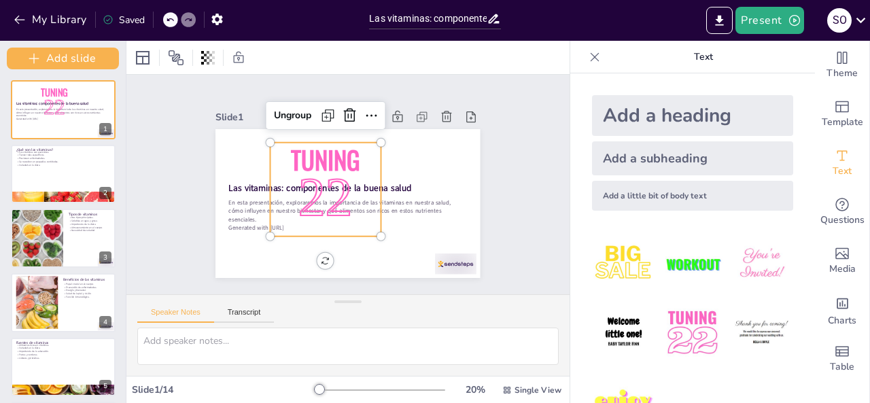
click at [685, 311] on img at bounding box center [691, 332] width 63 height 63
click at [345, 107] on icon at bounding box center [349, 115] width 16 height 16
click at [374, 226] on div at bounding box center [387, 239] width 27 height 27
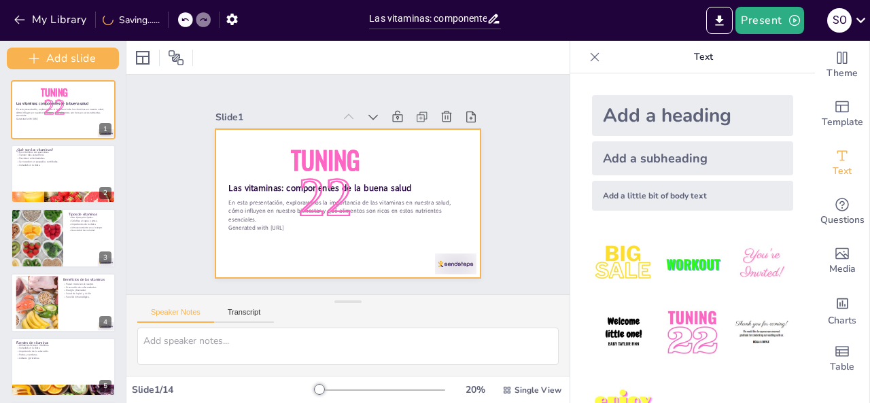
click at [385, 180] on strong "Las vitaminas: componentes de la buena salud" at bounding box center [330, 205] width 144 height 131
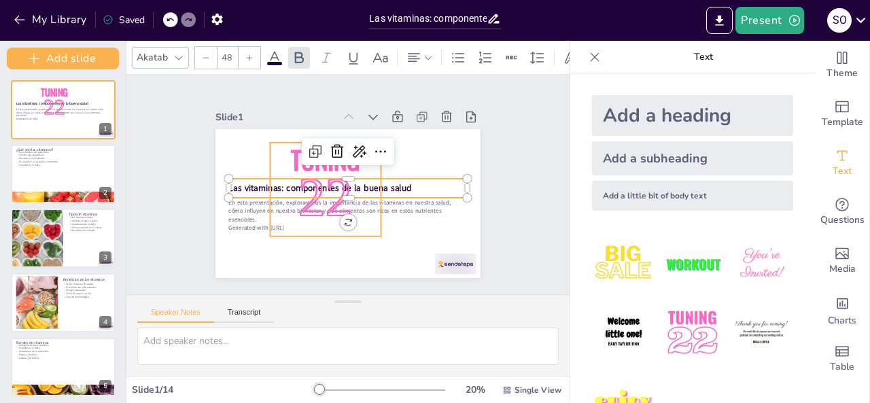
click at [340, 188] on span "22" at bounding box center [372, 177] width 65 height 70
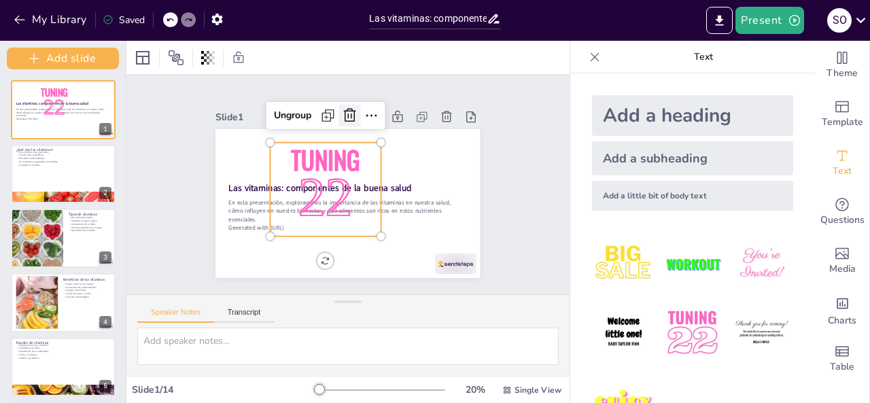
click at [401, 147] on icon at bounding box center [412, 158] width 22 height 22
click at [342, 166] on span "22" at bounding box center [372, 173] width 60 height 65
click at [410, 158] on icon at bounding box center [421, 169] width 22 height 22
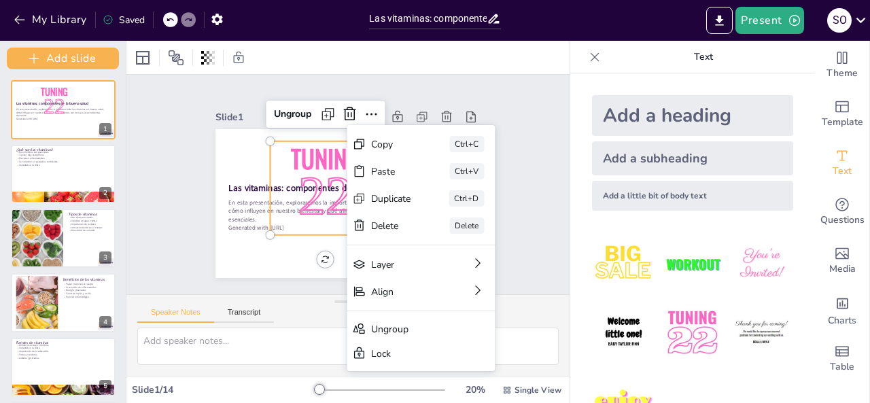
click at [178, 262] on div "Slide 1 Las vitaminas: componentes de la buena salud En esta presentación, expl…" at bounding box center [348, 184] width 372 height 253
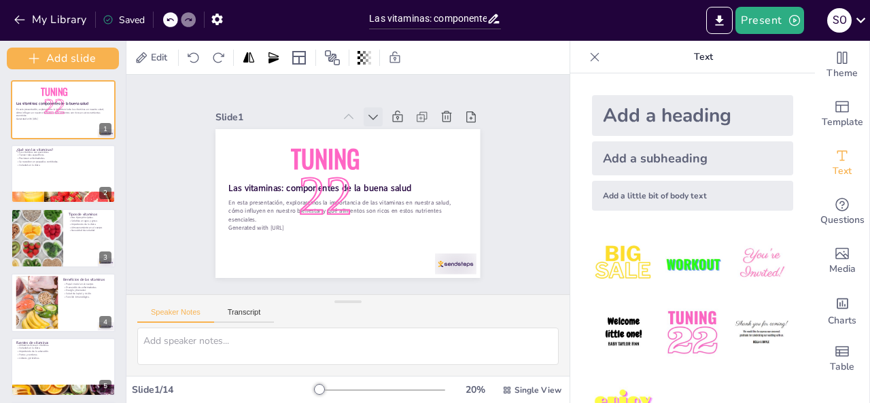
click at [352, 113] on icon at bounding box center [343, 112] width 18 height 18
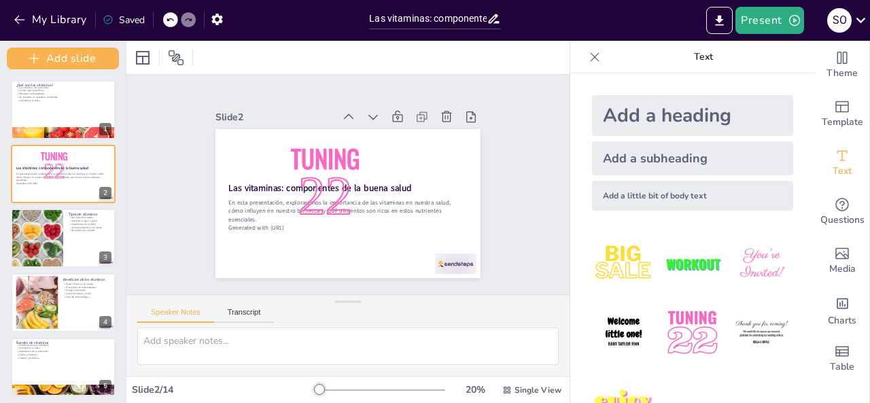
click at [405, 148] on icon at bounding box center [414, 157] width 19 height 19
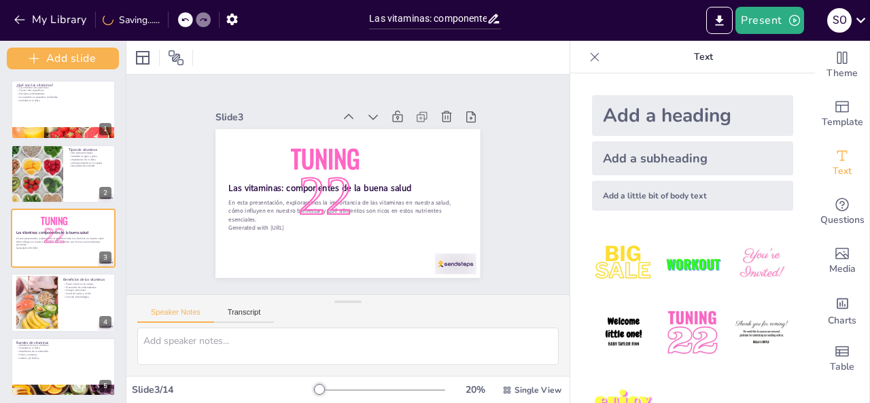
click at [360, 241] on icon at bounding box center [368, 249] width 17 height 17
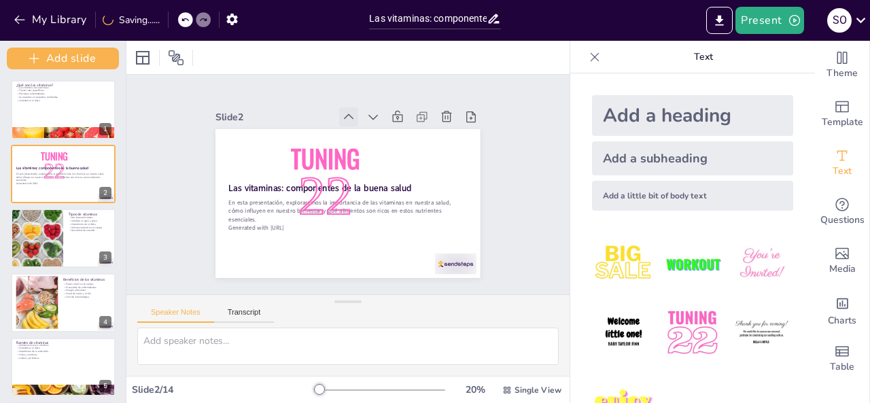
click at [312, 126] on div at bounding box center [298, 139] width 27 height 27
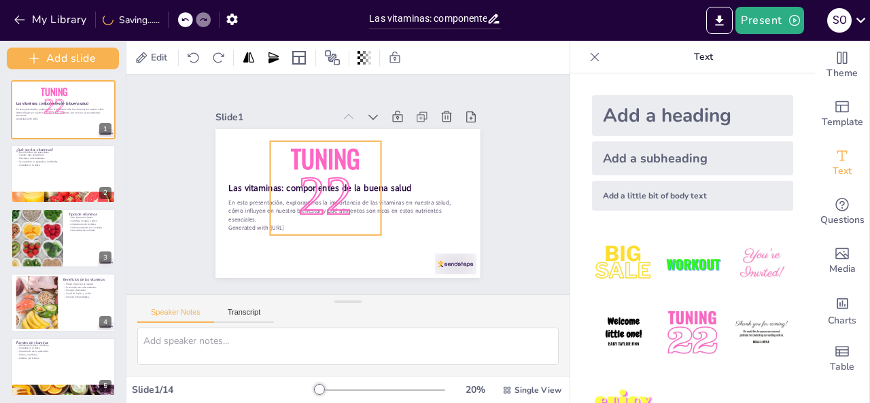
click at [317, 210] on span "22" at bounding box center [340, 209] width 81 height 81
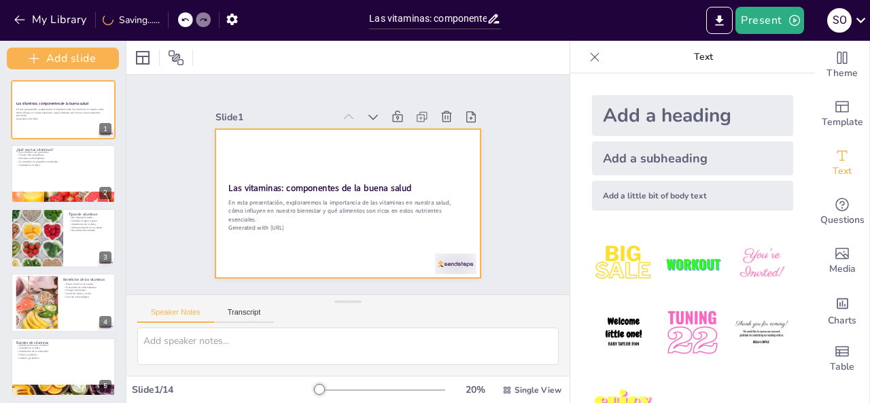
click at [392, 194] on div at bounding box center [358, 167] width 304 height 261
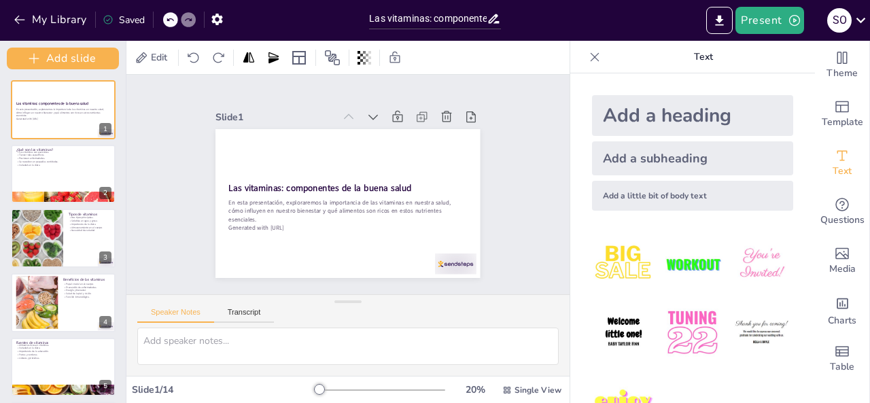
drag, startPoint x: 309, startPoint y: 399, endPoint x: 330, endPoint y: 389, distance: 24.0
click at [330, 389] on div "20 % Single View" at bounding box center [439, 390] width 249 height 22
drag, startPoint x: 313, startPoint y: 383, endPoint x: 350, endPoint y: 383, distance: 36.7
click at [351, 384] on div "20 % Single View" at bounding box center [439, 390] width 249 height 22
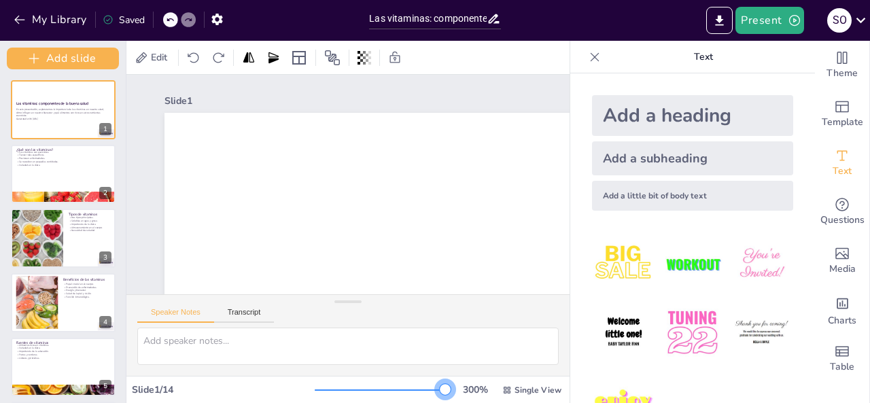
drag, startPoint x: 319, startPoint y: 388, endPoint x: 438, endPoint y: 352, distance: 124.9
click at [440, 352] on div "Edit Slide 1 Las vitaminas: componentes de la buena salud En esta presentación,…" at bounding box center [347, 222] width 443 height 362
click at [439, 352] on textarea at bounding box center [347, 346] width 421 height 37
drag, startPoint x: 438, startPoint y: 352, endPoint x: 402, endPoint y: 362, distance: 37.2
click at [402, 362] on textarea at bounding box center [347, 346] width 421 height 37
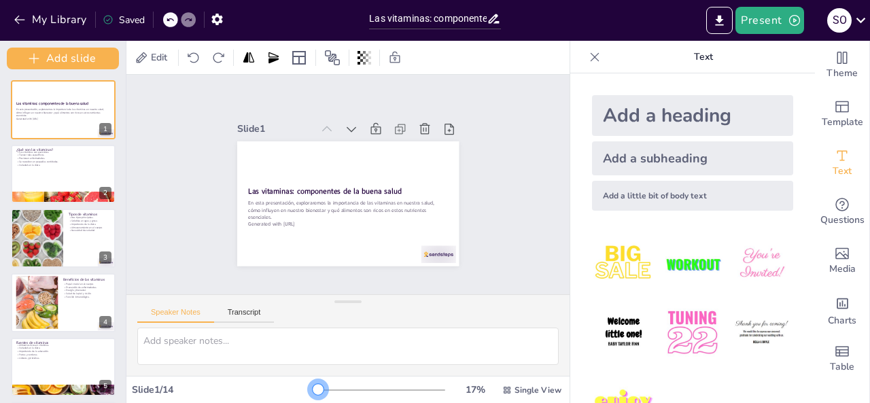
drag, startPoint x: 404, startPoint y: 398, endPoint x: 310, endPoint y: 369, distance: 98.2
click at [310, 369] on div "Edit Slide 1 Las vitaminas: componentes de la buena salud En esta presentación,…" at bounding box center [347, 222] width 443 height 362
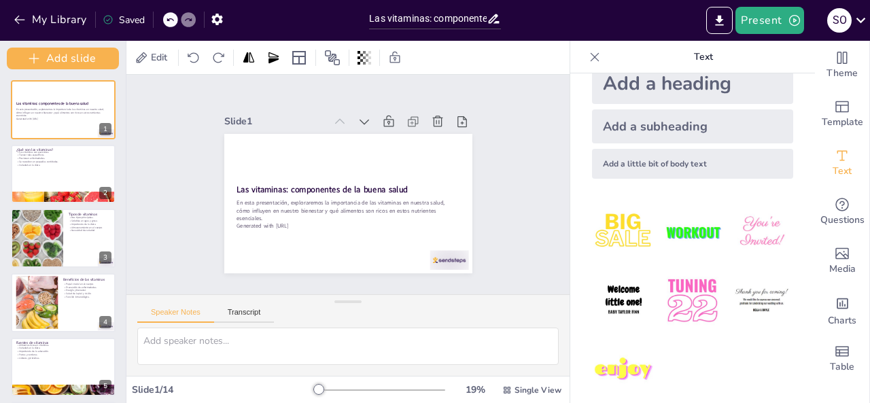
scroll to position [45, 0]
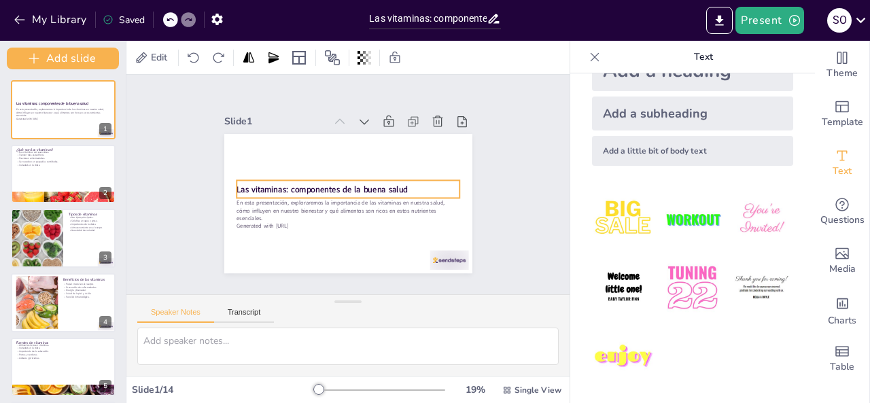
click at [372, 188] on p "Las vitaminas: componentes de la buena salud" at bounding box center [344, 185] width 58 height 221
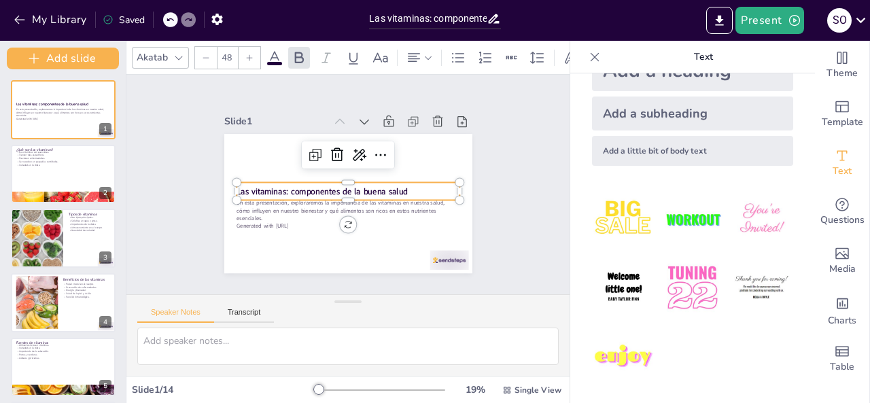
click at [730, 211] on img at bounding box center [761, 219] width 63 height 63
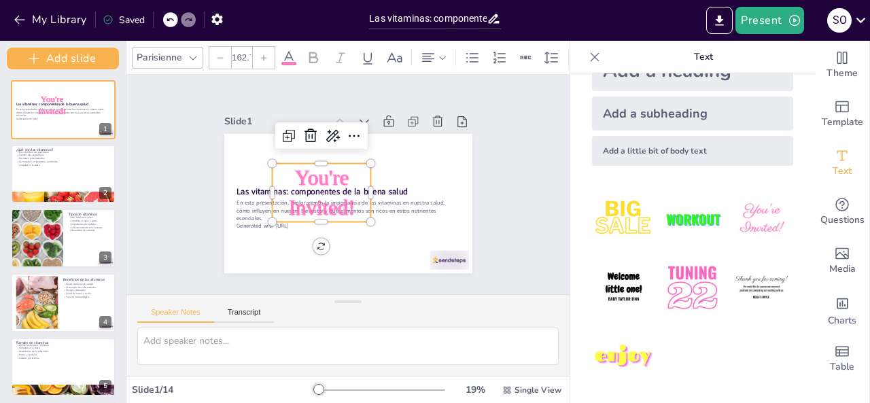
click at [177, 16] on div at bounding box center [170, 19] width 15 height 15
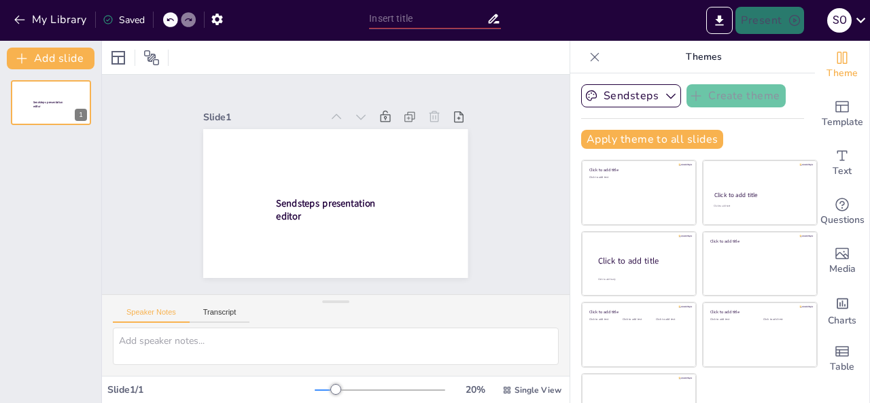
scroll to position [0, 0]
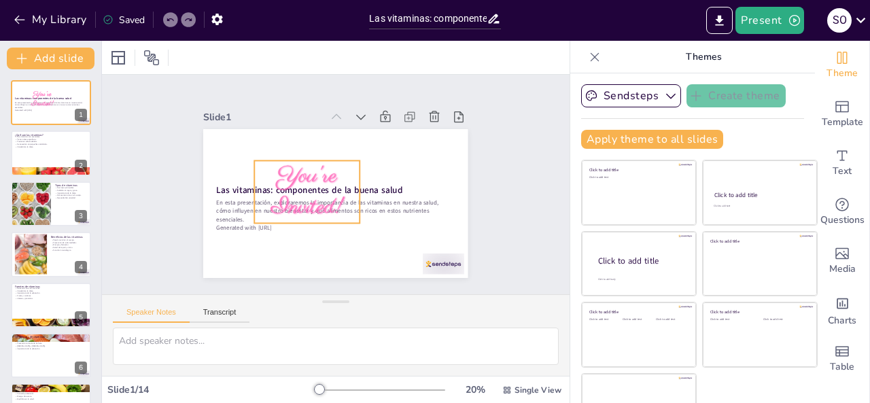
drag, startPoint x: 319, startPoint y: 184, endPoint x: 313, endPoint y: 178, distance: 8.6
click at [315, 181] on span "You're Invited!" at bounding box center [307, 192] width 72 height 62
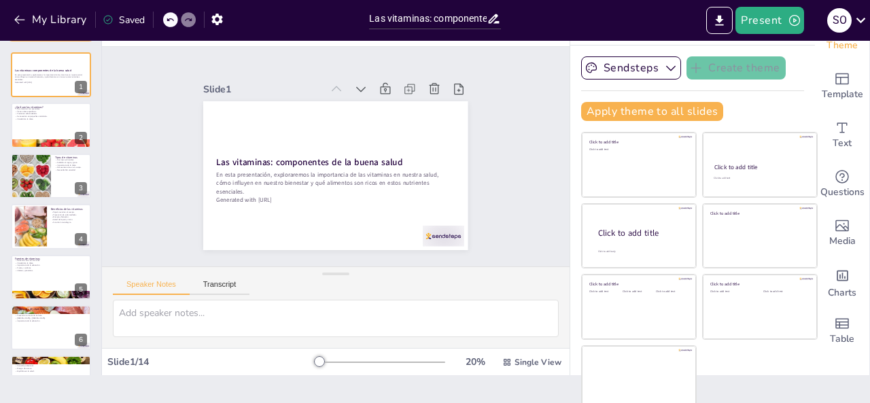
scroll to position [33, 0]
